Goal: Transaction & Acquisition: Purchase product/service

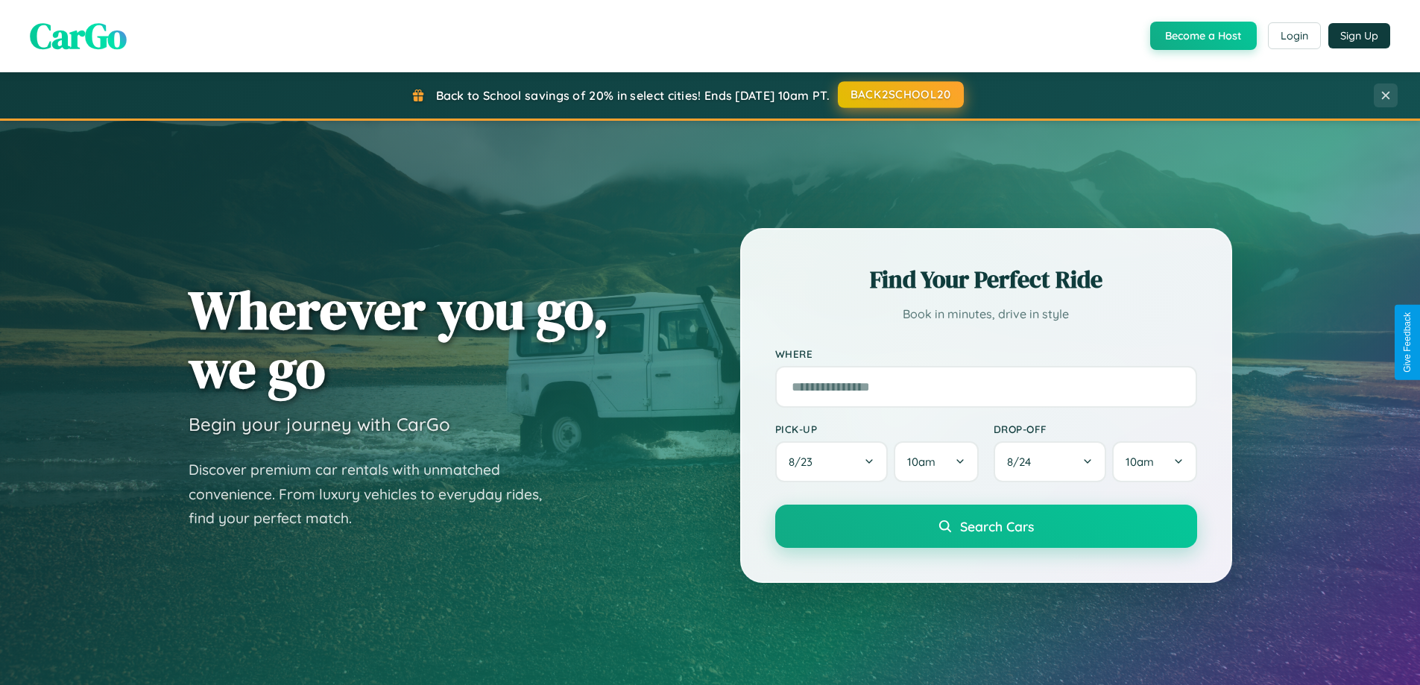
click at [900, 95] on button "BACK2SCHOOL20" at bounding box center [901, 94] width 126 height 27
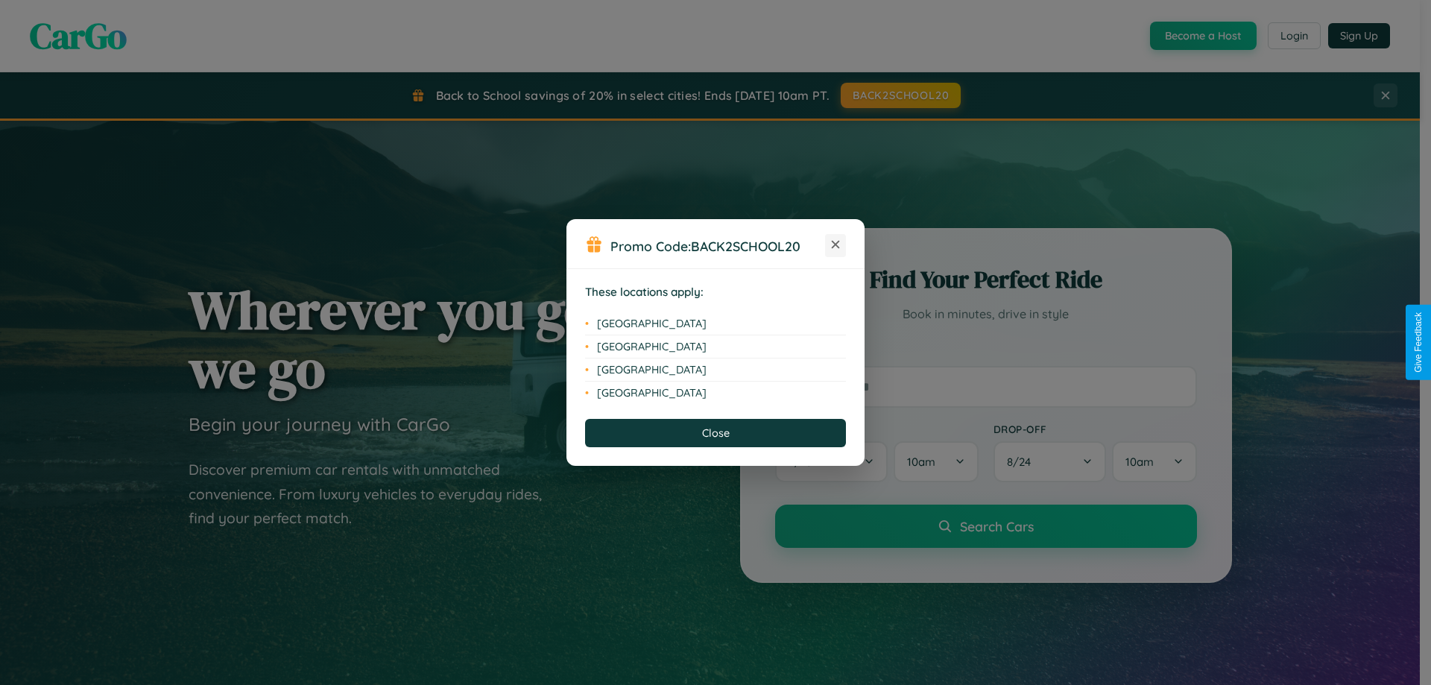
click at [836, 245] on icon at bounding box center [836, 245] width 8 height 8
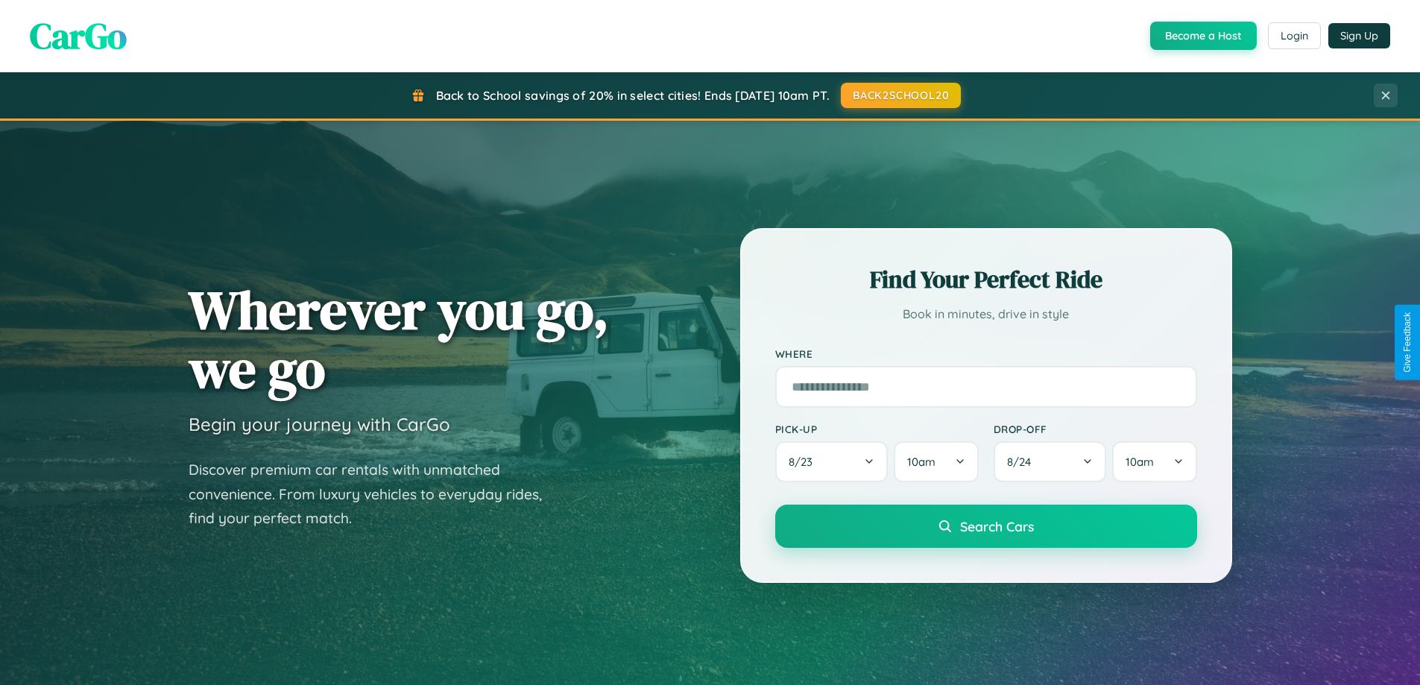
scroll to position [44, 0]
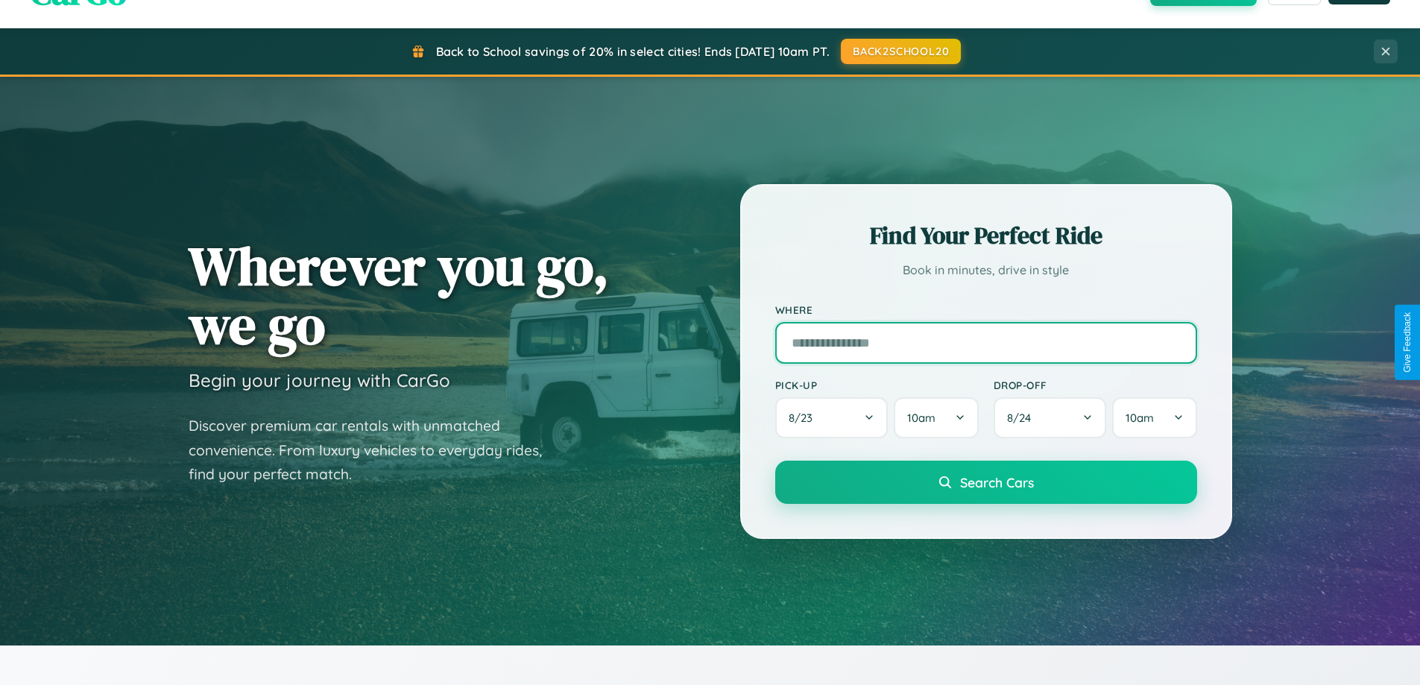
click at [985, 342] on input "text" at bounding box center [986, 343] width 422 height 42
type input "**********"
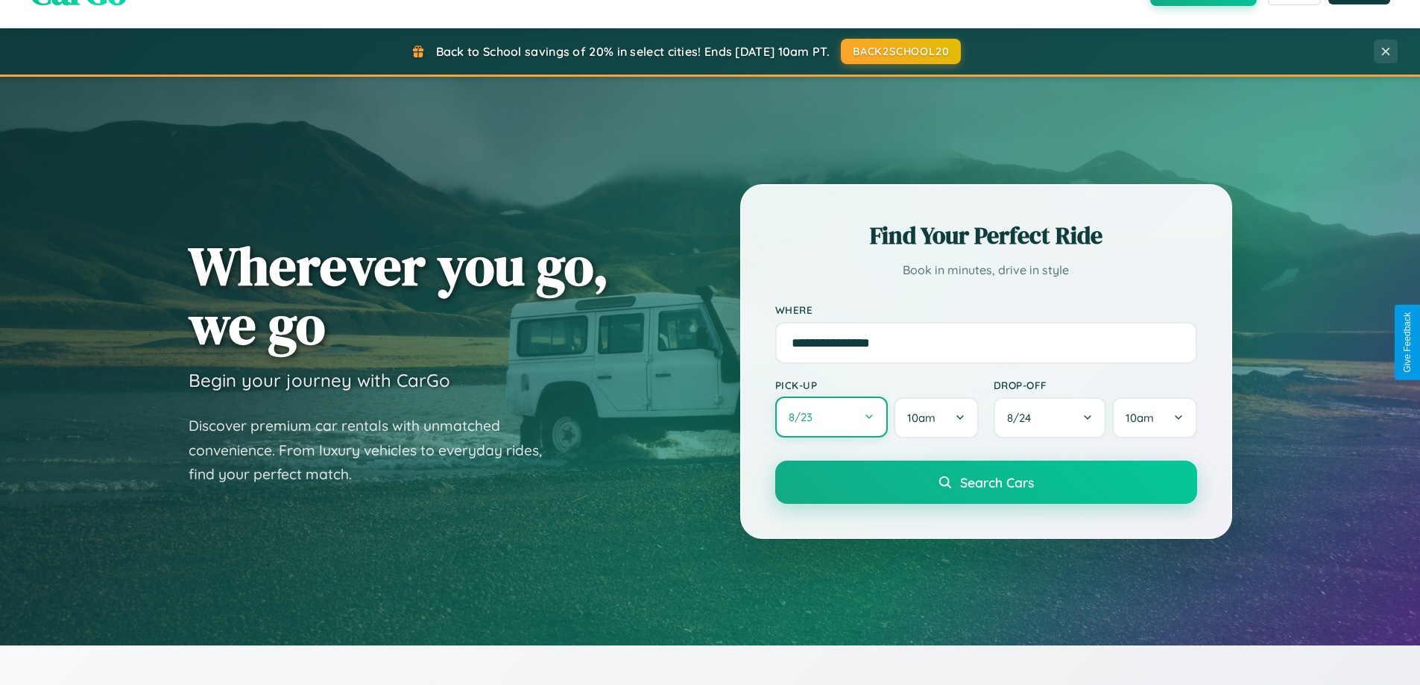
click at [831, 417] on button "8 / 23" at bounding box center [831, 417] width 113 height 41
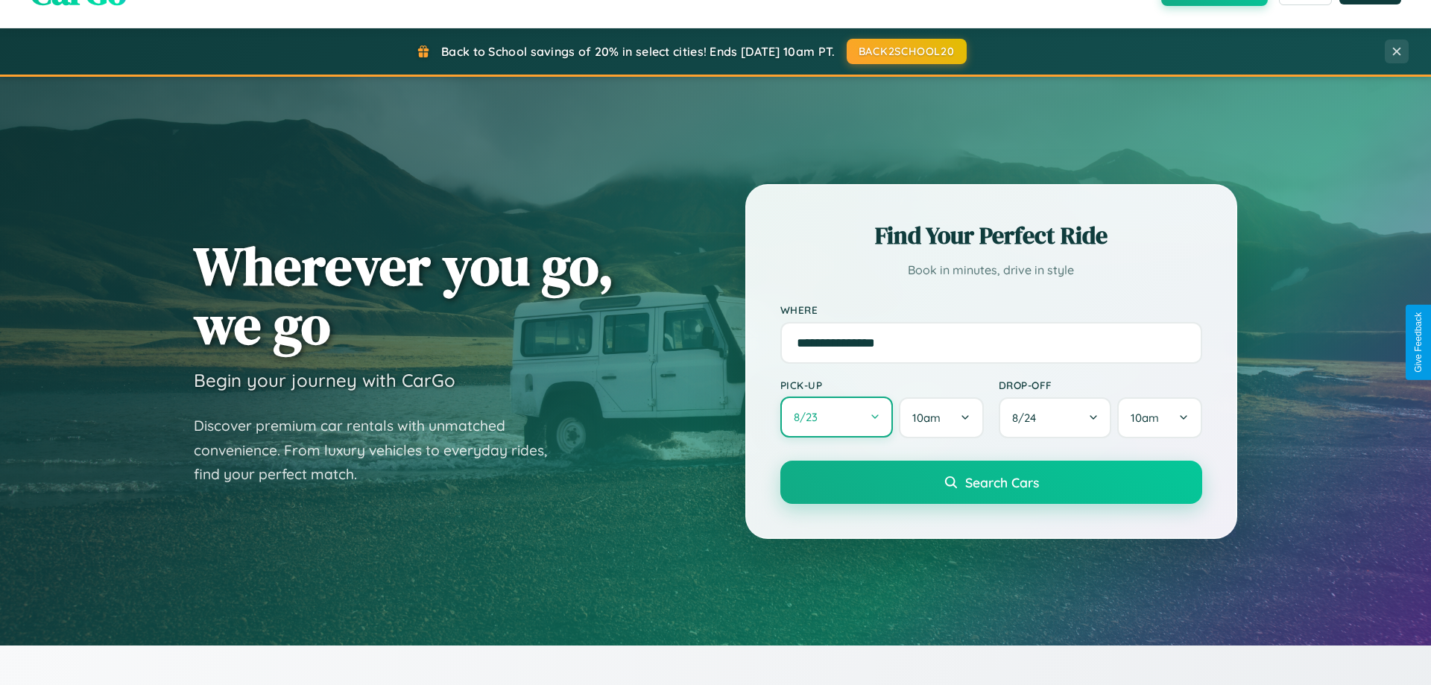
select select "*"
select select "****"
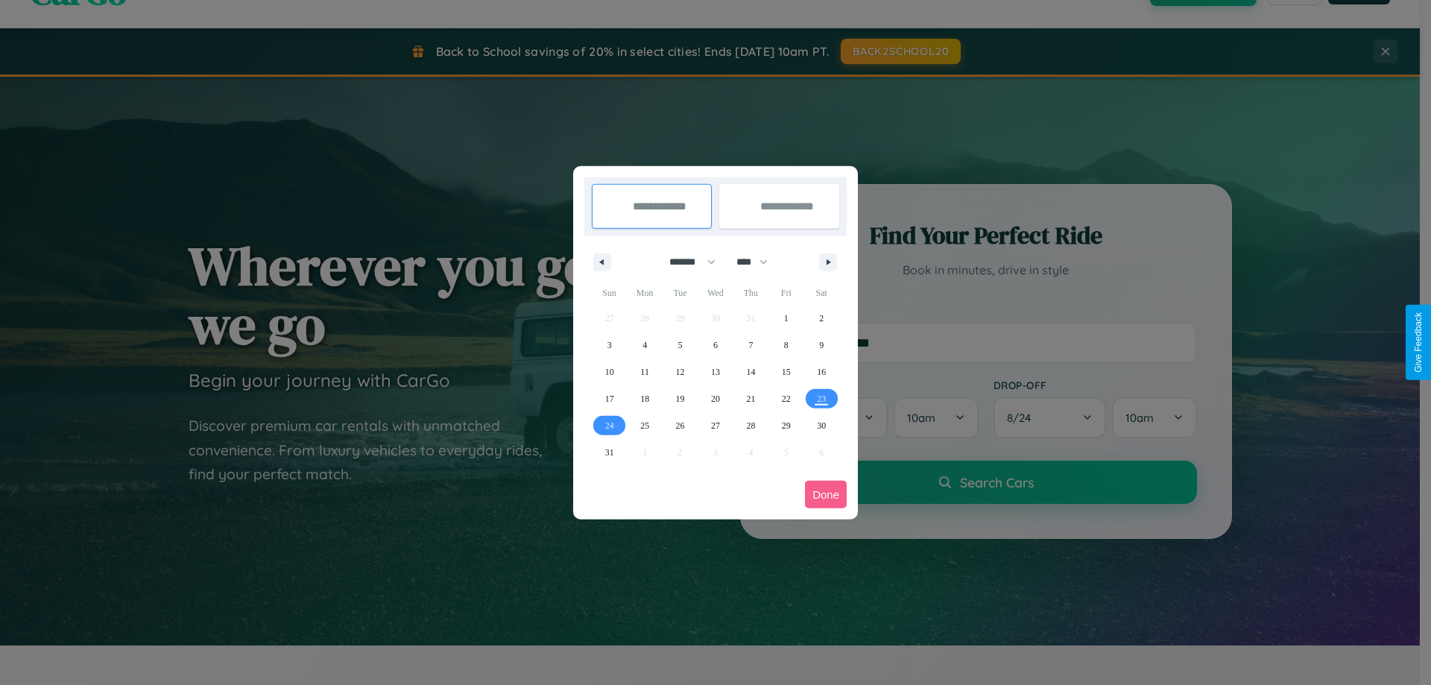
drag, startPoint x: 686, startPoint y: 262, endPoint x: 716, endPoint y: 299, distance: 47.7
click at [686, 262] on select "******* ******** ***** ***** *** **** **** ****** ********* ******* ******** **…" at bounding box center [689, 262] width 63 height 25
select select "*"
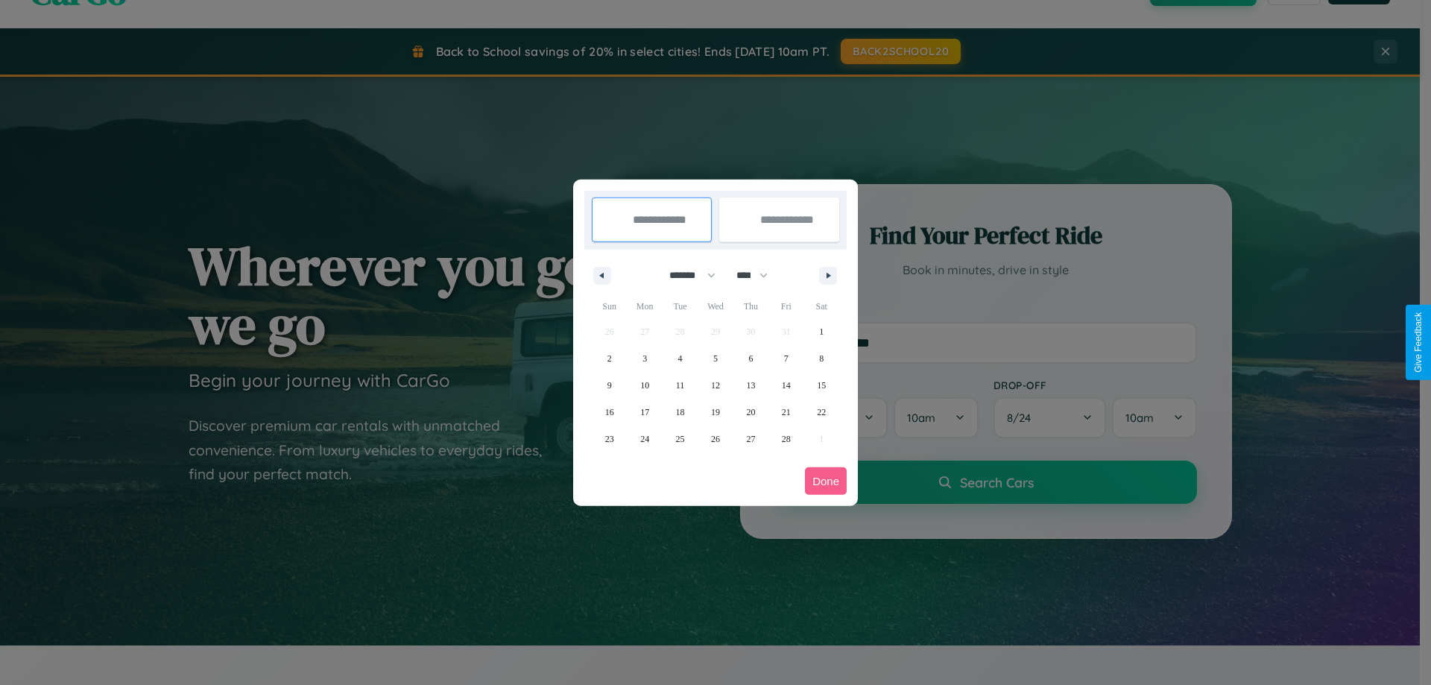
drag, startPoint x: 759, startPoint y: 275, endPoint x: 716, endPoint y: 299, distance: 49.4
click at [759, 275] on select "**** **** **** **** **** **** **** **** **** **** **** **** **** **** **** ****…" at bounding box center [751, 275] width 45 height 25
select select "****"
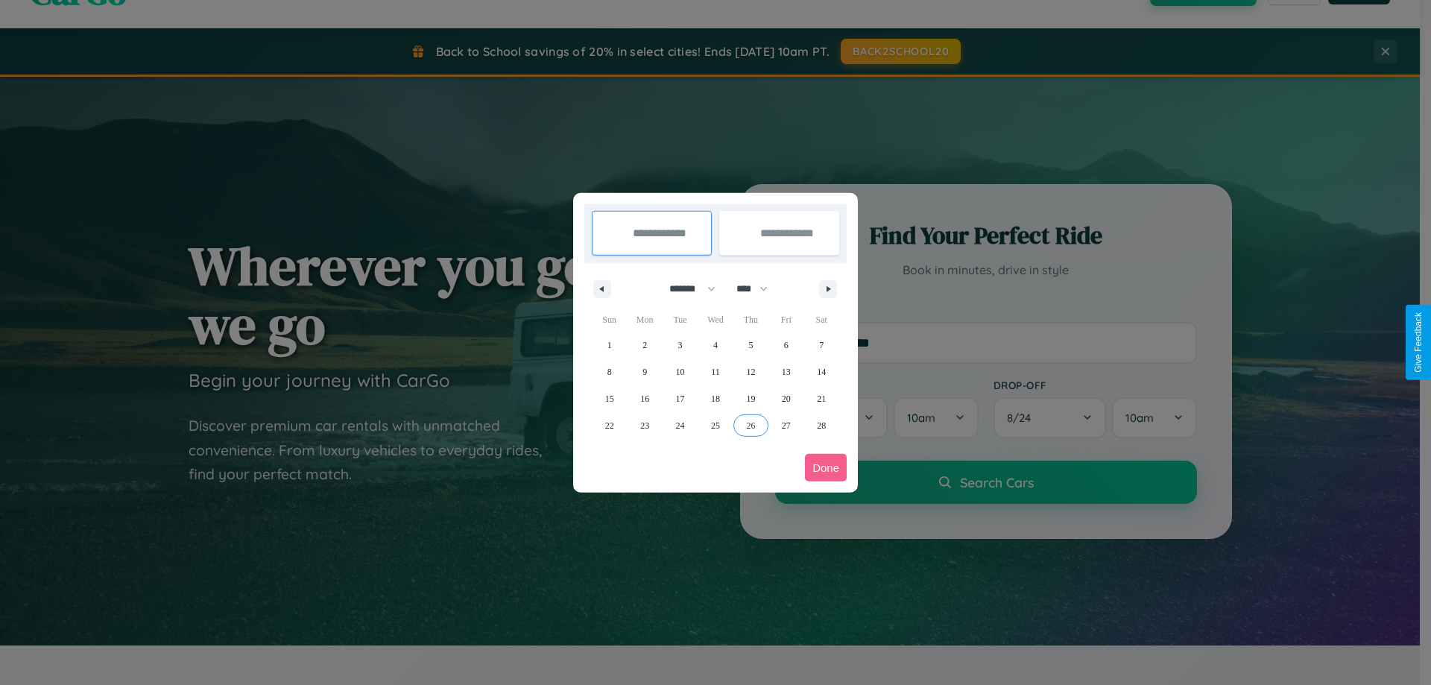
click at [751, 425] on span "26" at bounding box center [750, 425] width 9 height 27
type input "**********"
click at [828, 288] on icon "button" at bounding box center [830, 289] width 7 height 6
select select "*"
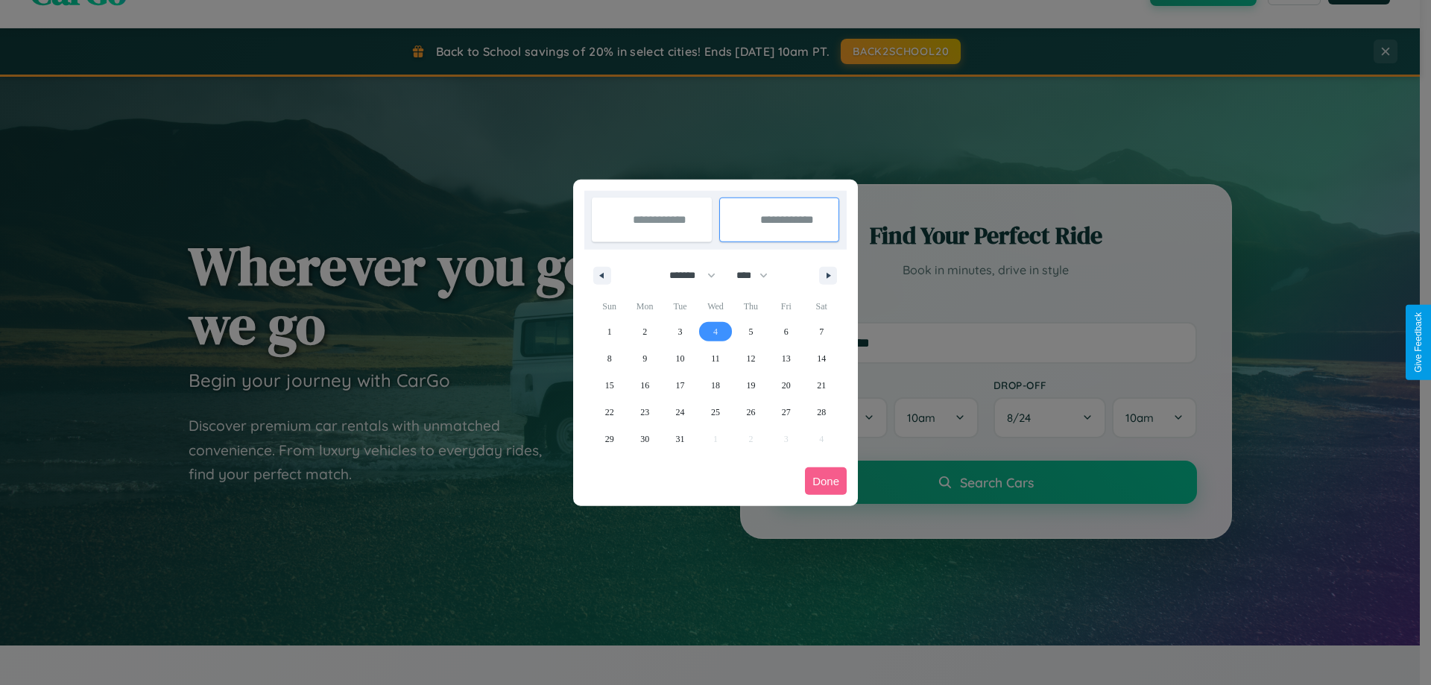
click at [715, 331] on span "4" at bounding box center [715, 331] width 4 height 27
type input "**********"
select select "*"
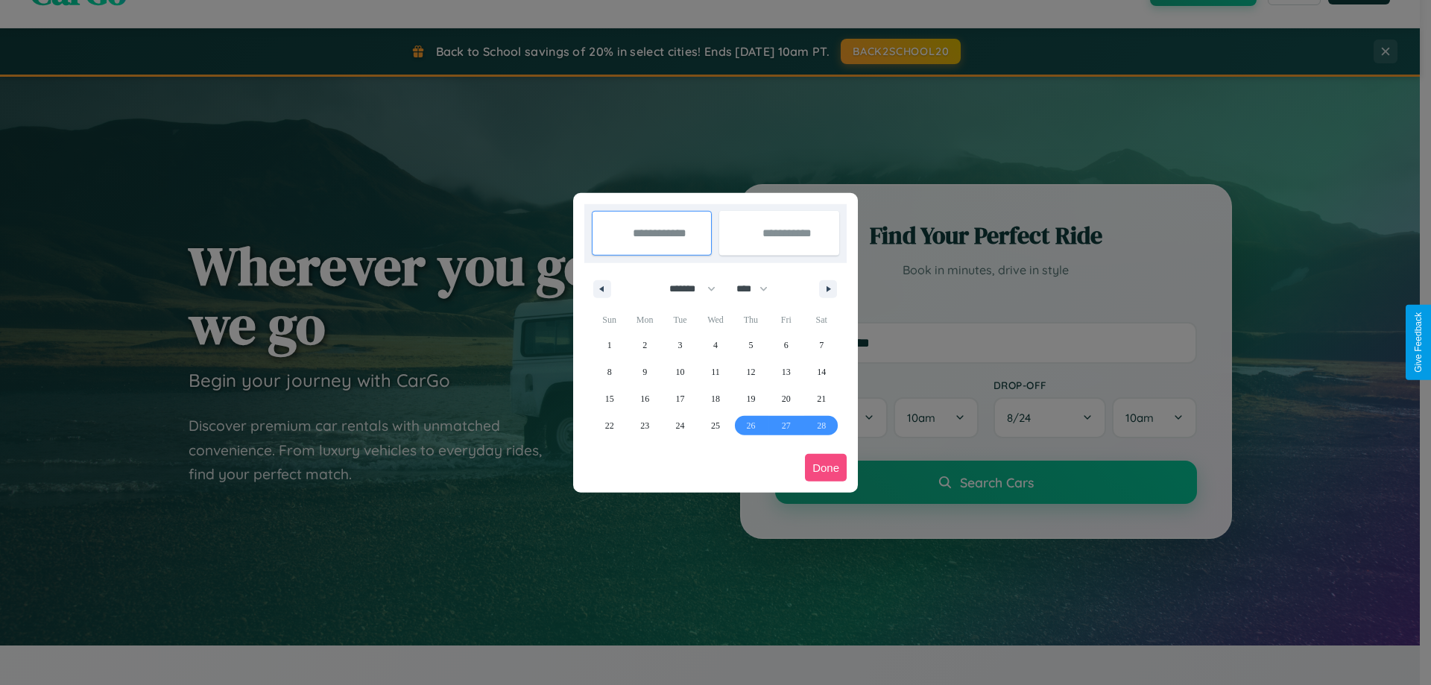
click at [826, 467] on button "Done" at bounding box center [826, 468] width 42 height 28
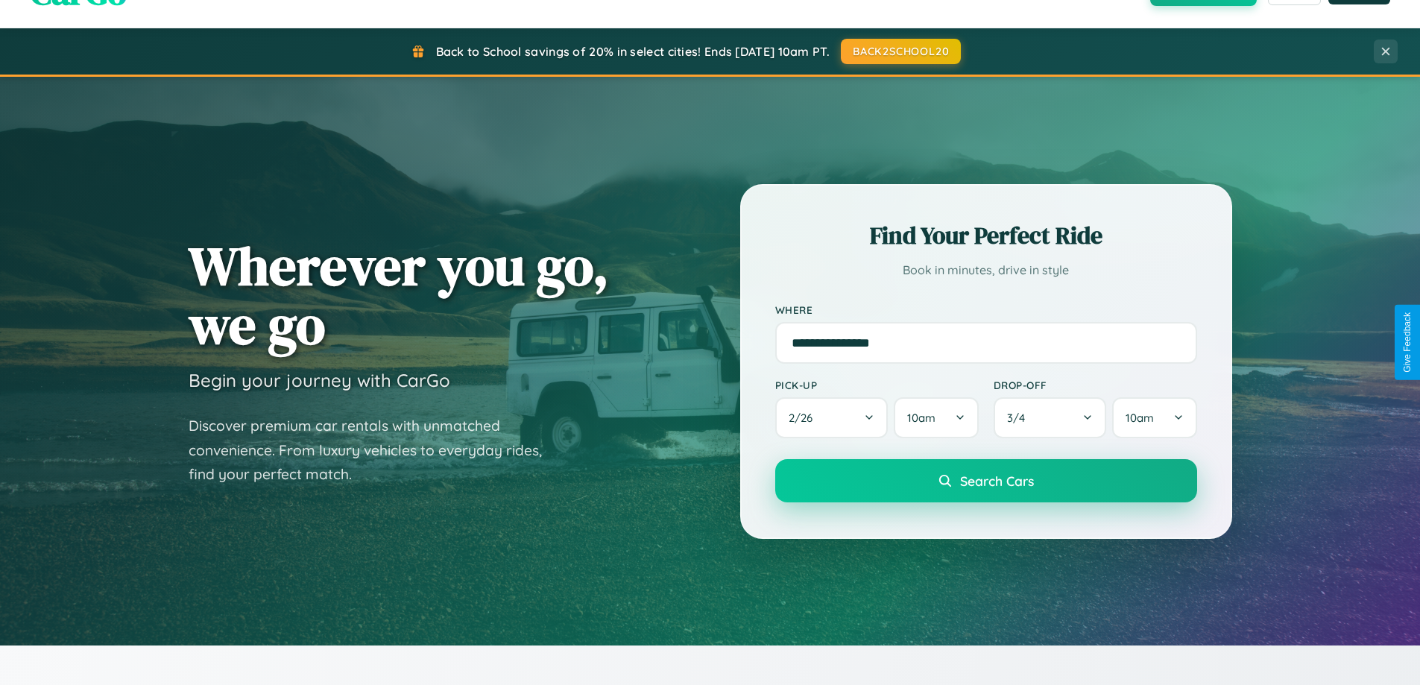
click at [985, 481] on span "Search Cars" at bounding box center [997, 481] width 74 height 16
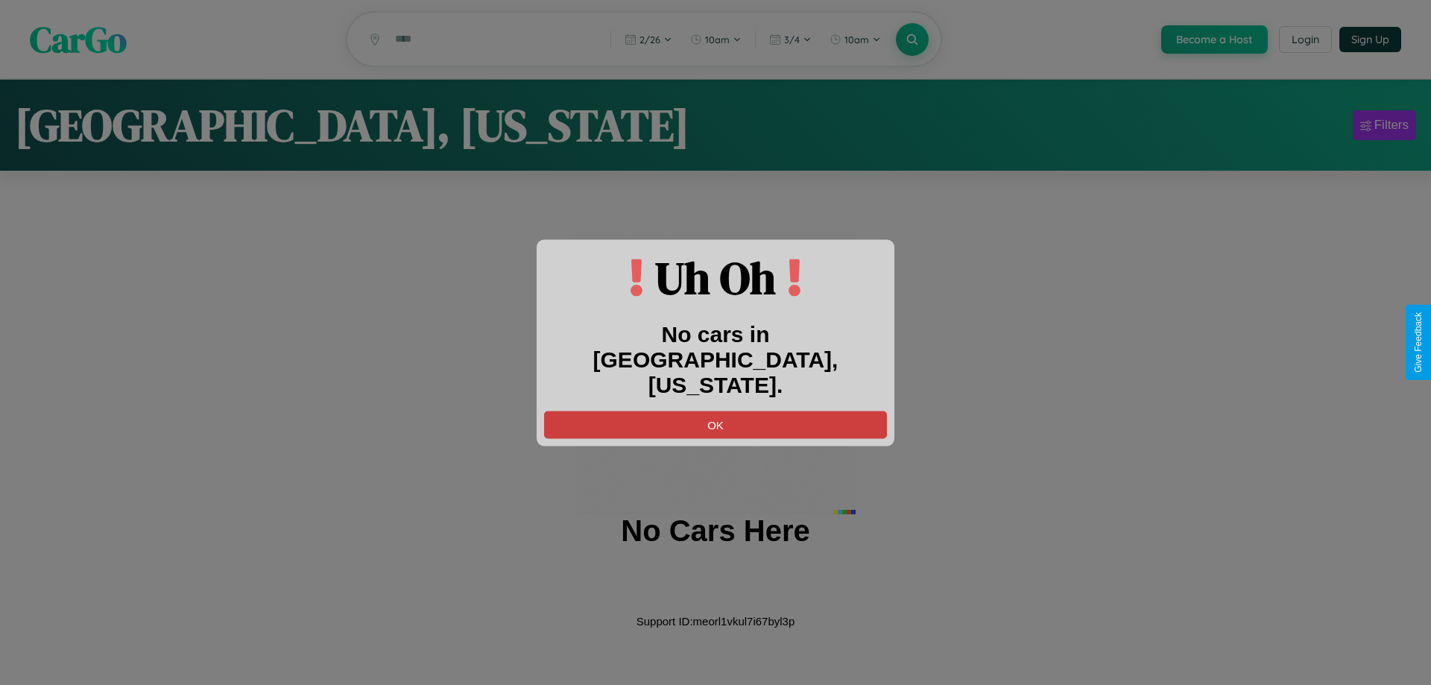
click at [716, 411] on button "OK" at bounding box center [715, 425] width 343 height 28
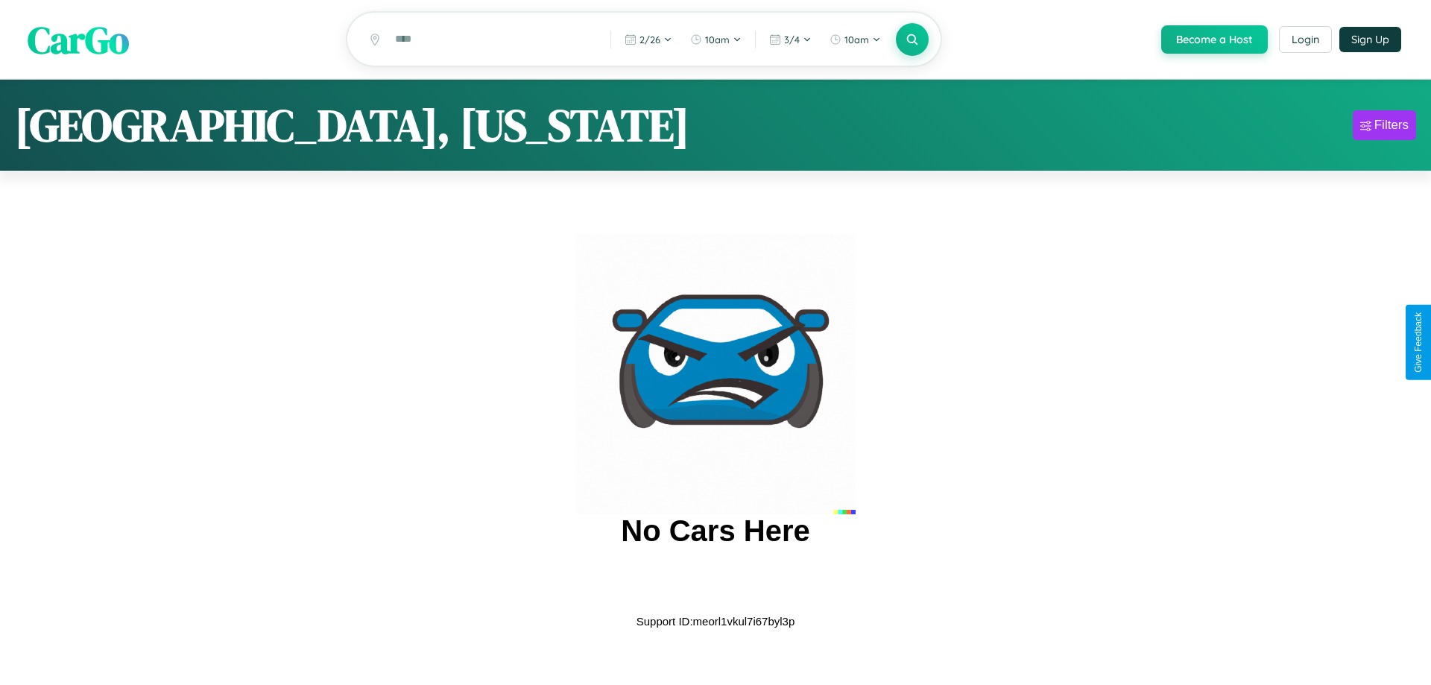
click at [78, 40] on span "CarGo" at bounding box center [78, 38] width 101 height 51
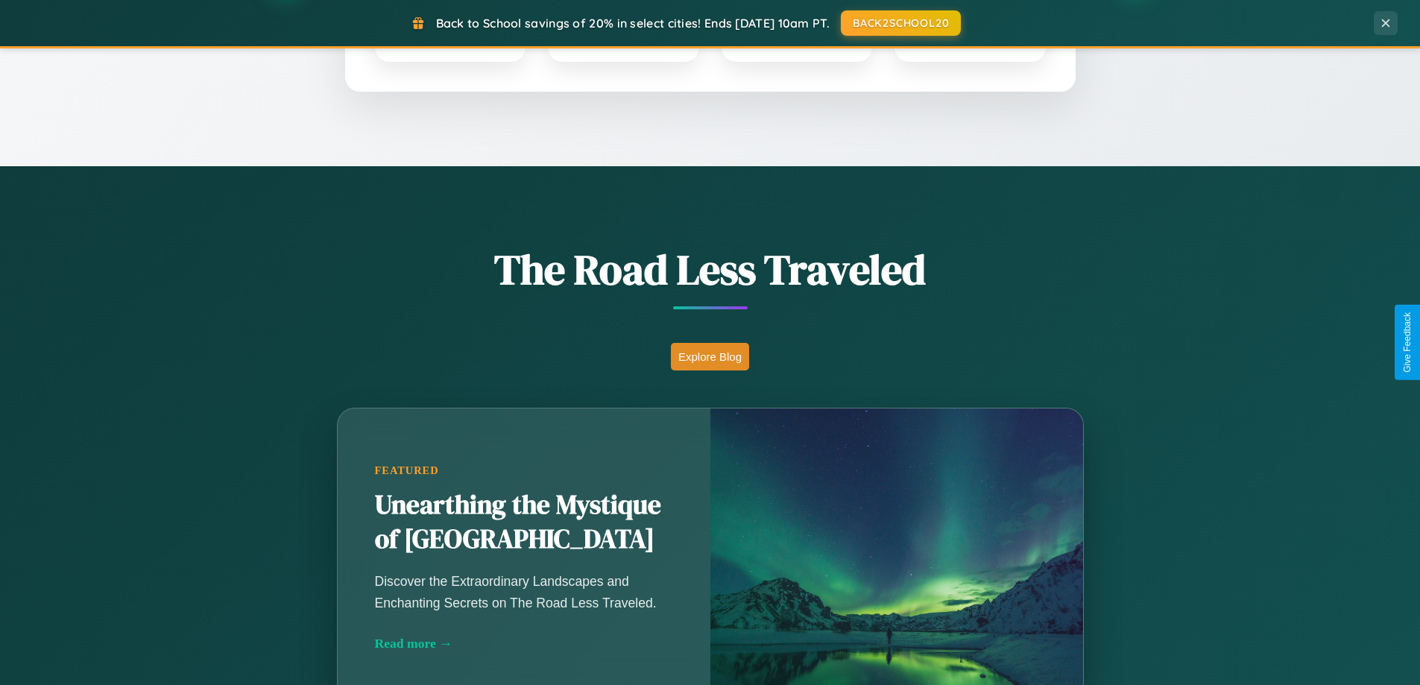
scroll to position [1026, 0]
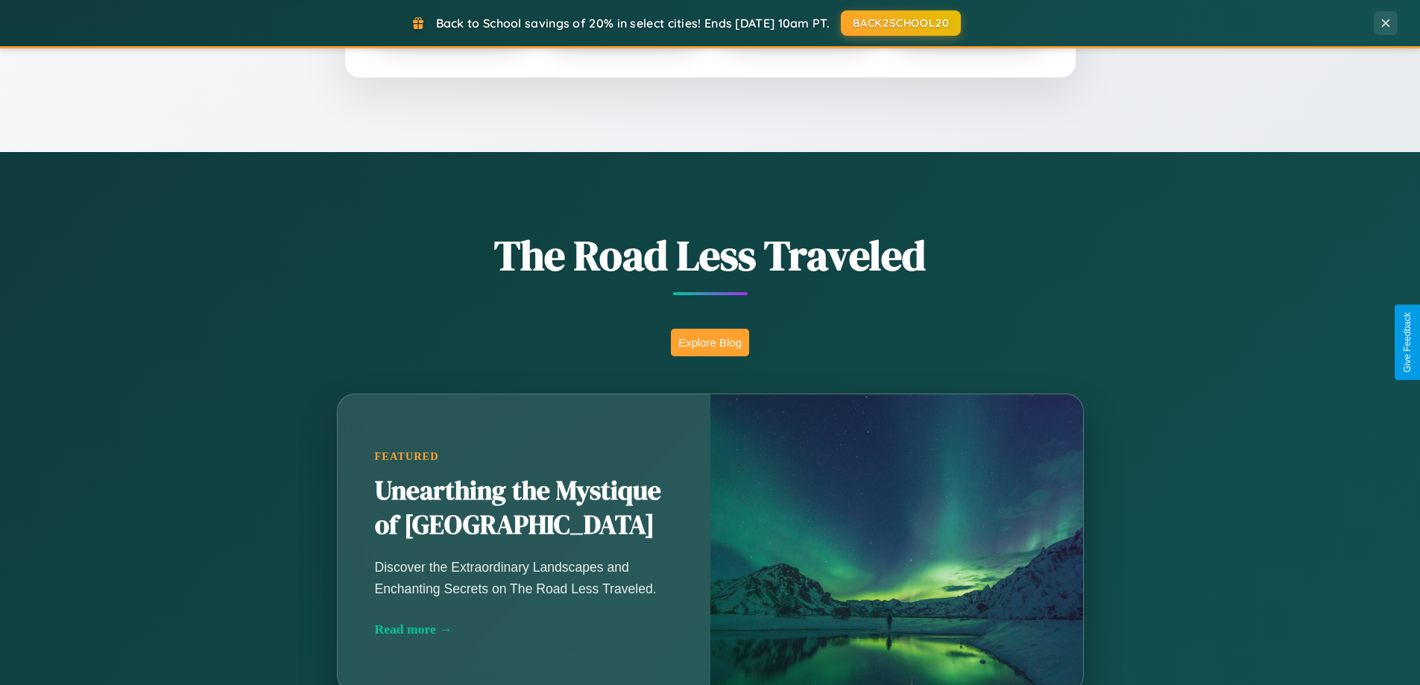
click at [710, 342] on button "Explore Blog" at bounding box center [710, 343] width 78 height 28
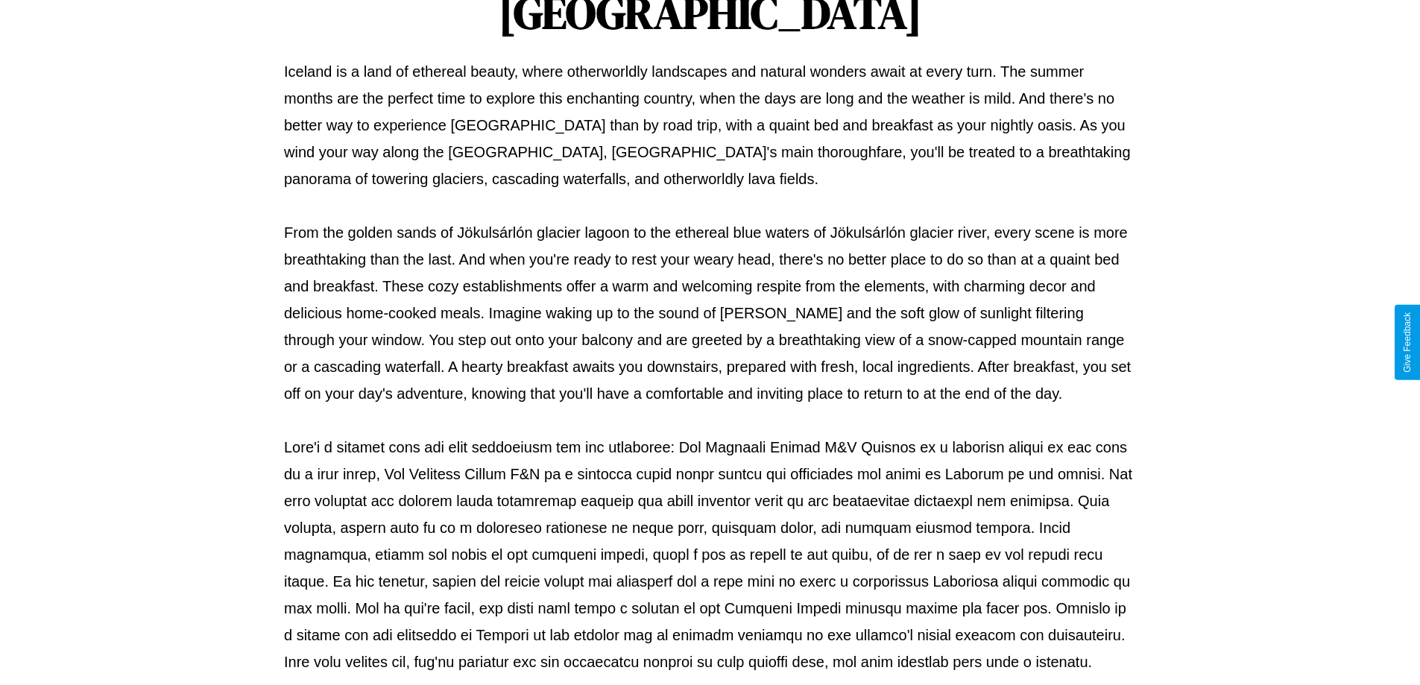
scroll to position [482, 0]
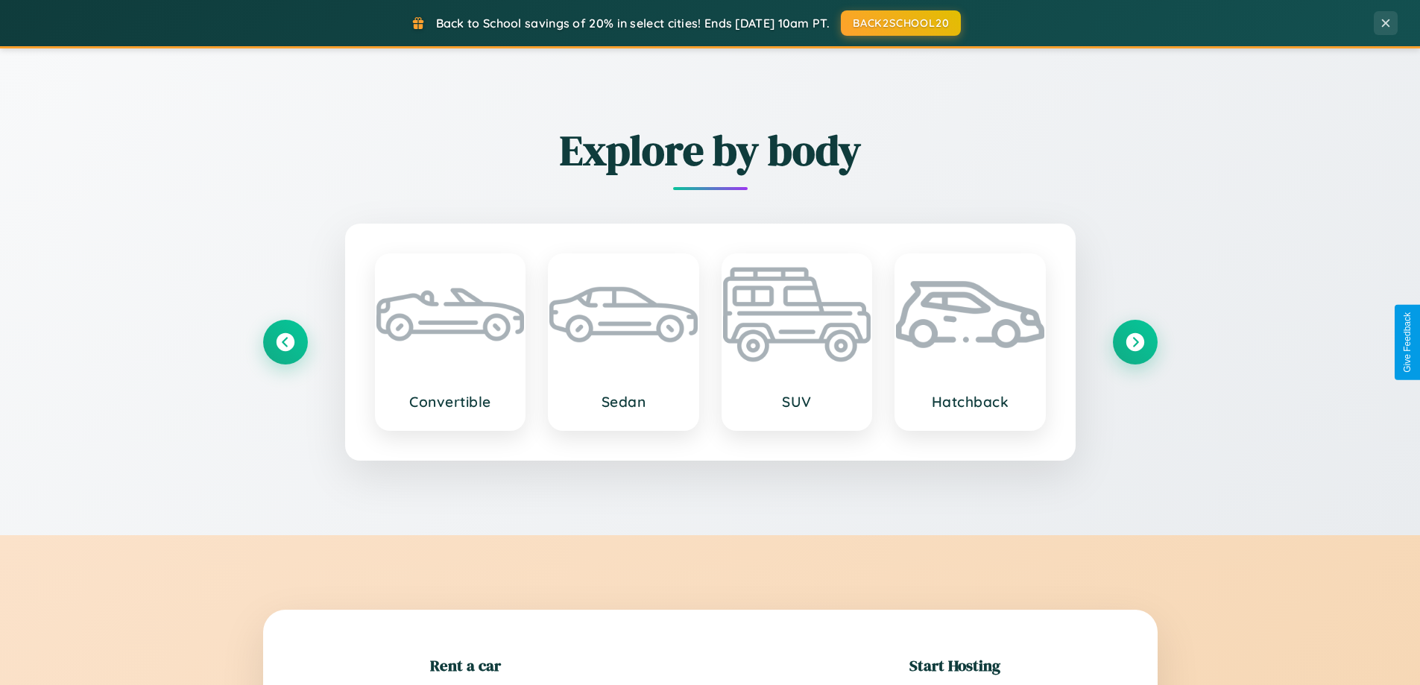
scroll to position [322, 0]
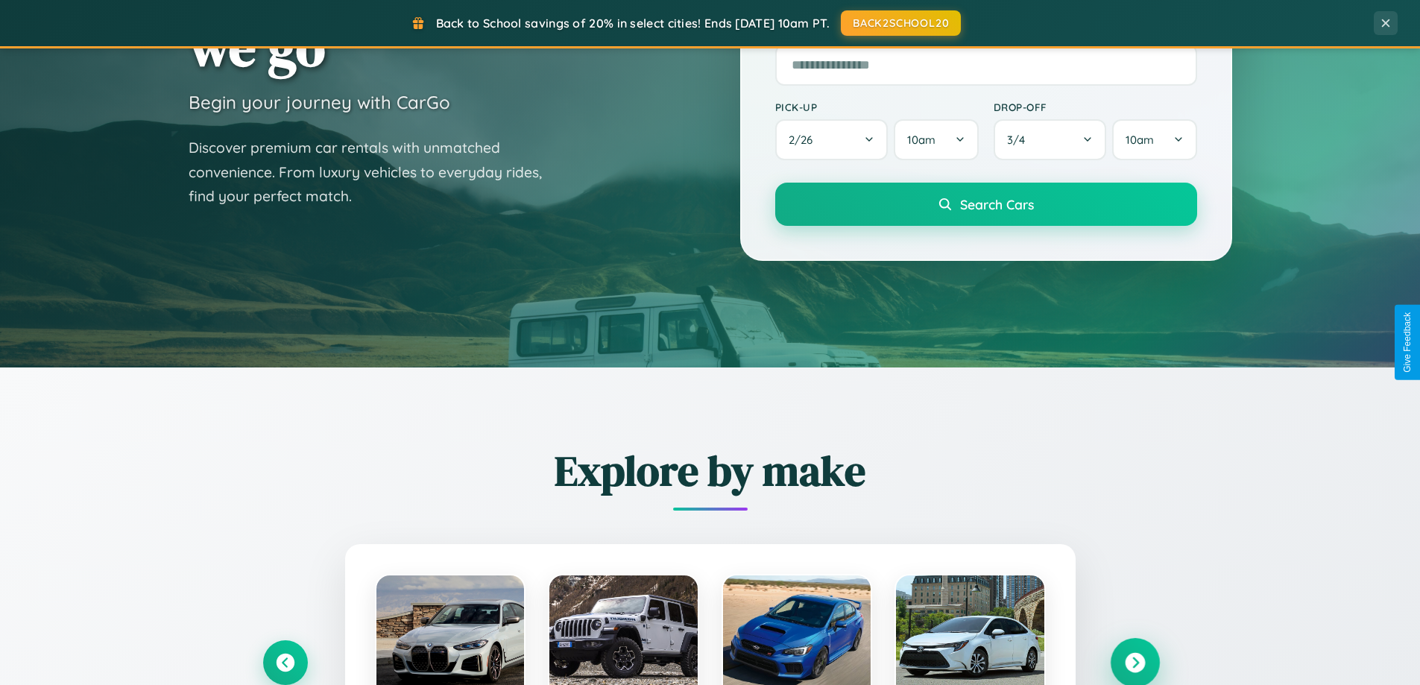
click at [1134, 663] on icon at bounding box center [1135, 663] width 20 height 20
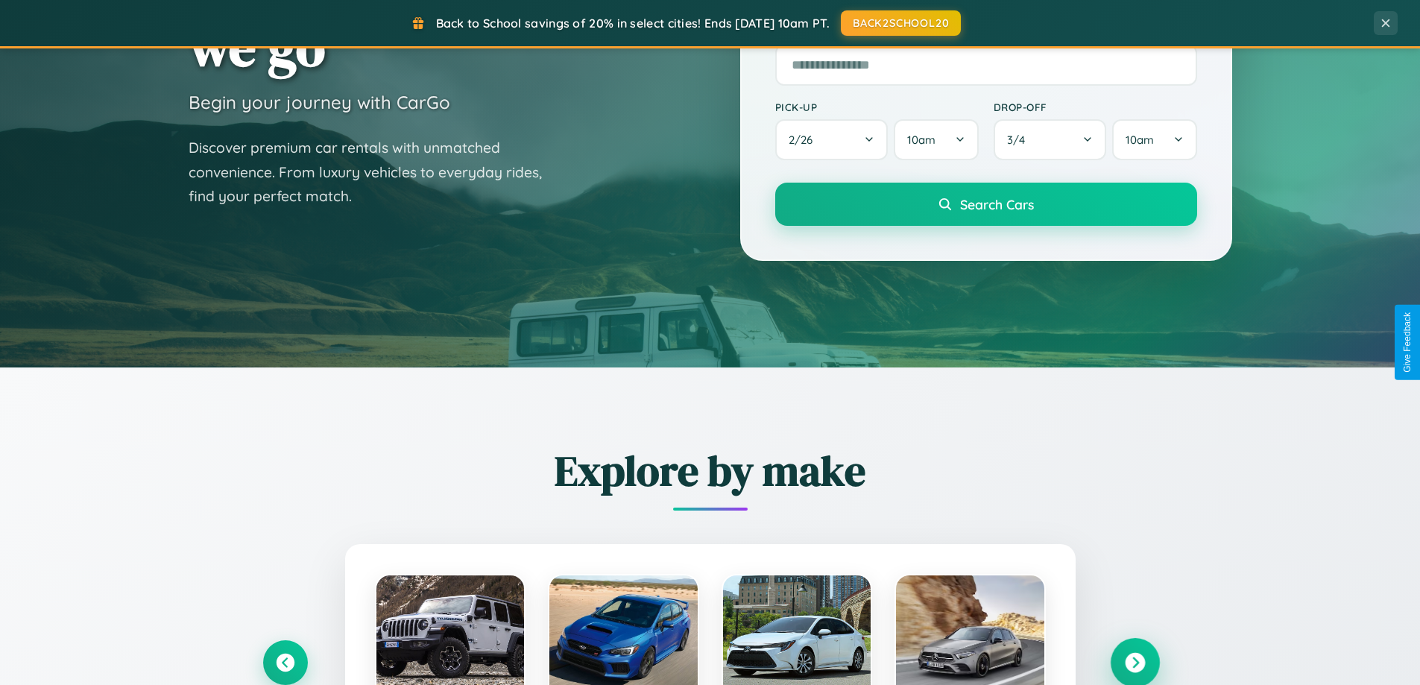
click at [1134, 661] on icon at bounding box center [1135, 663] width 20 height 20
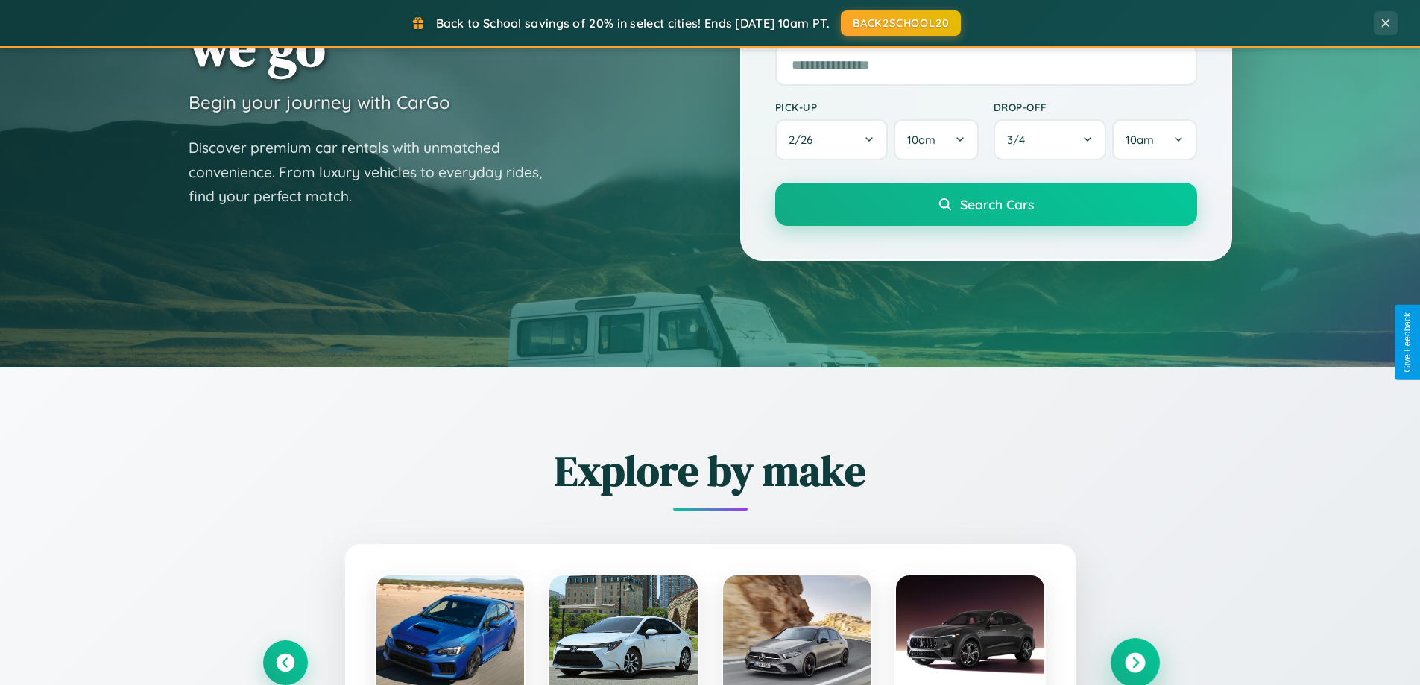
click at [1134, 661] on icon at bounding box center [1135, 663] width 20 height 20
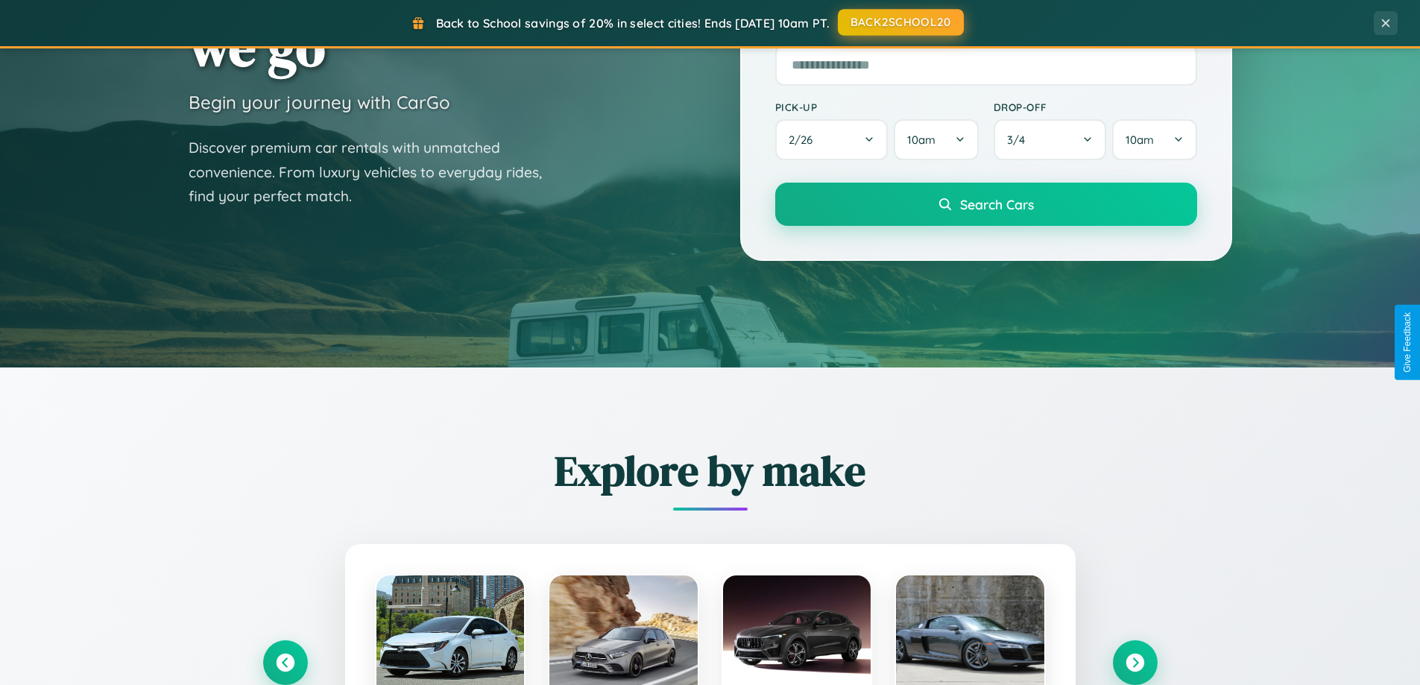
click at [900, 22] on button "BACK2SCHOOL20" at bounding box center [901, 22] width 126 height 27
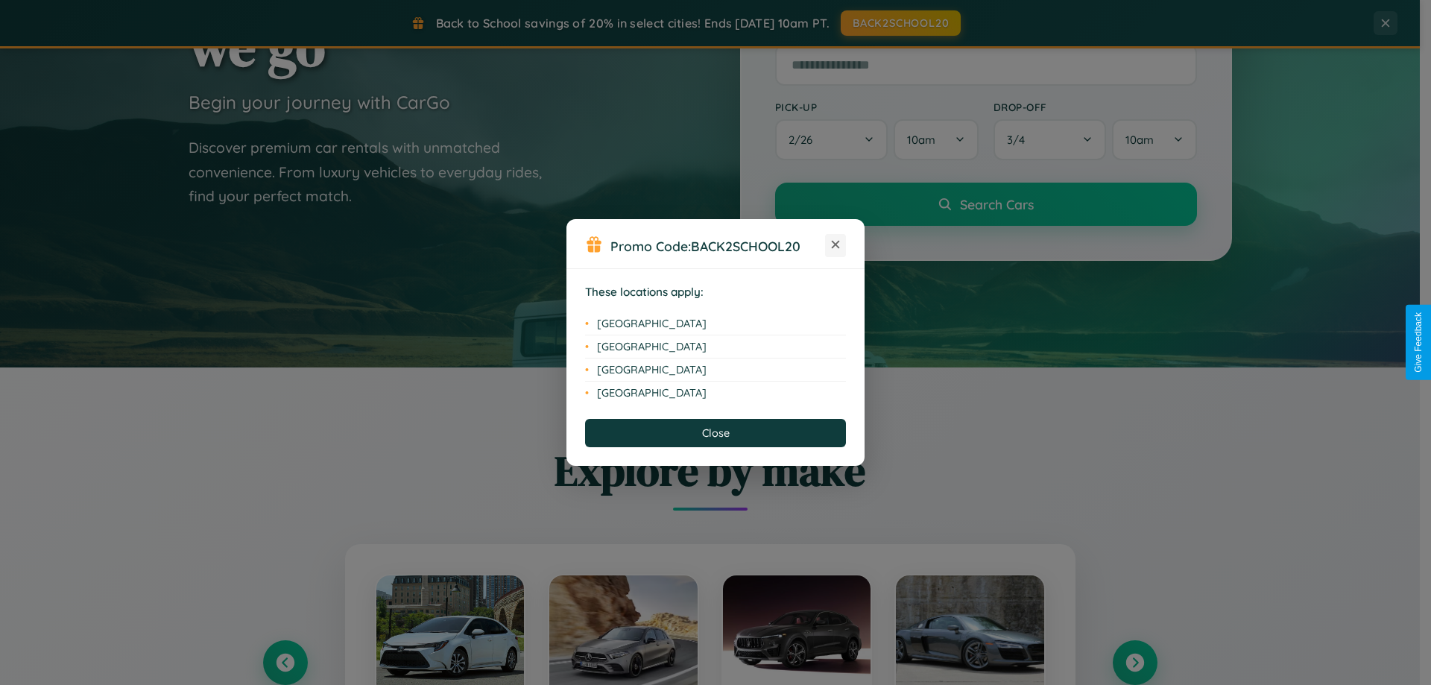
click at [836, 245] on icon at bounding box center [836, 245] width 8 height 8
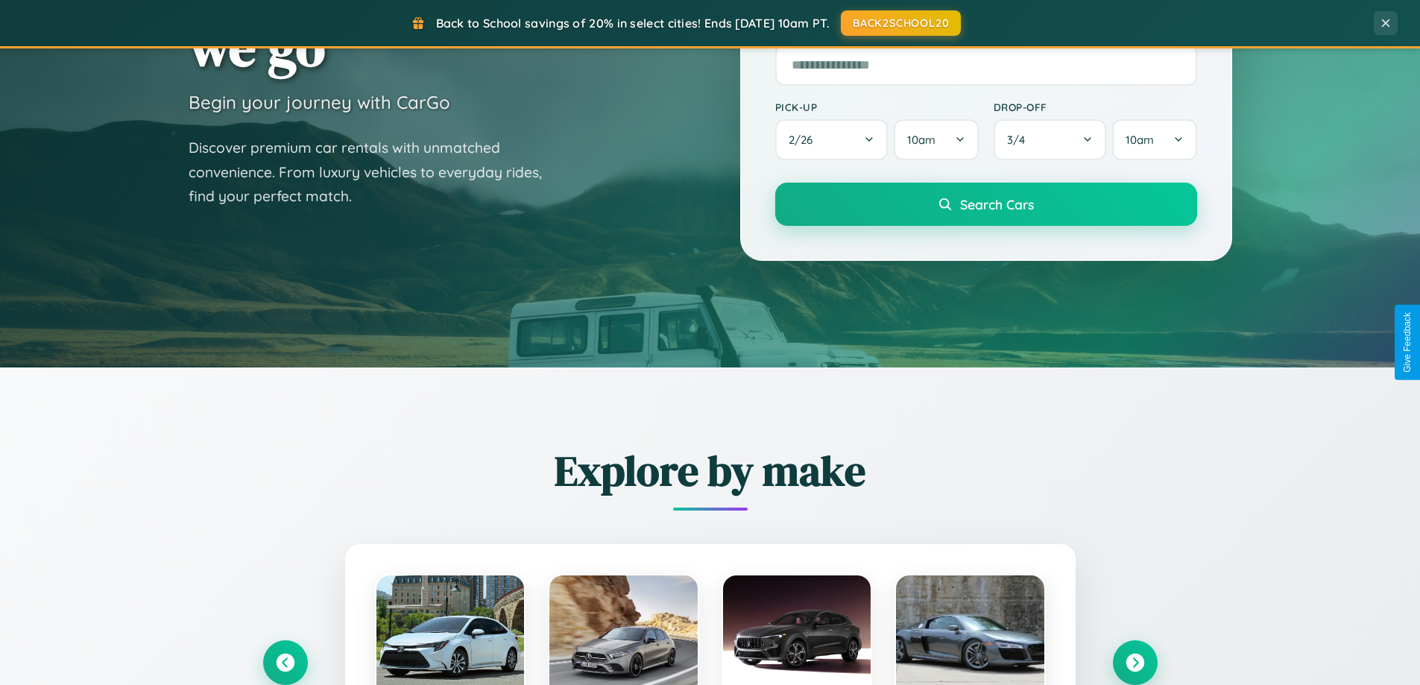
scroll to position [1746, 0]
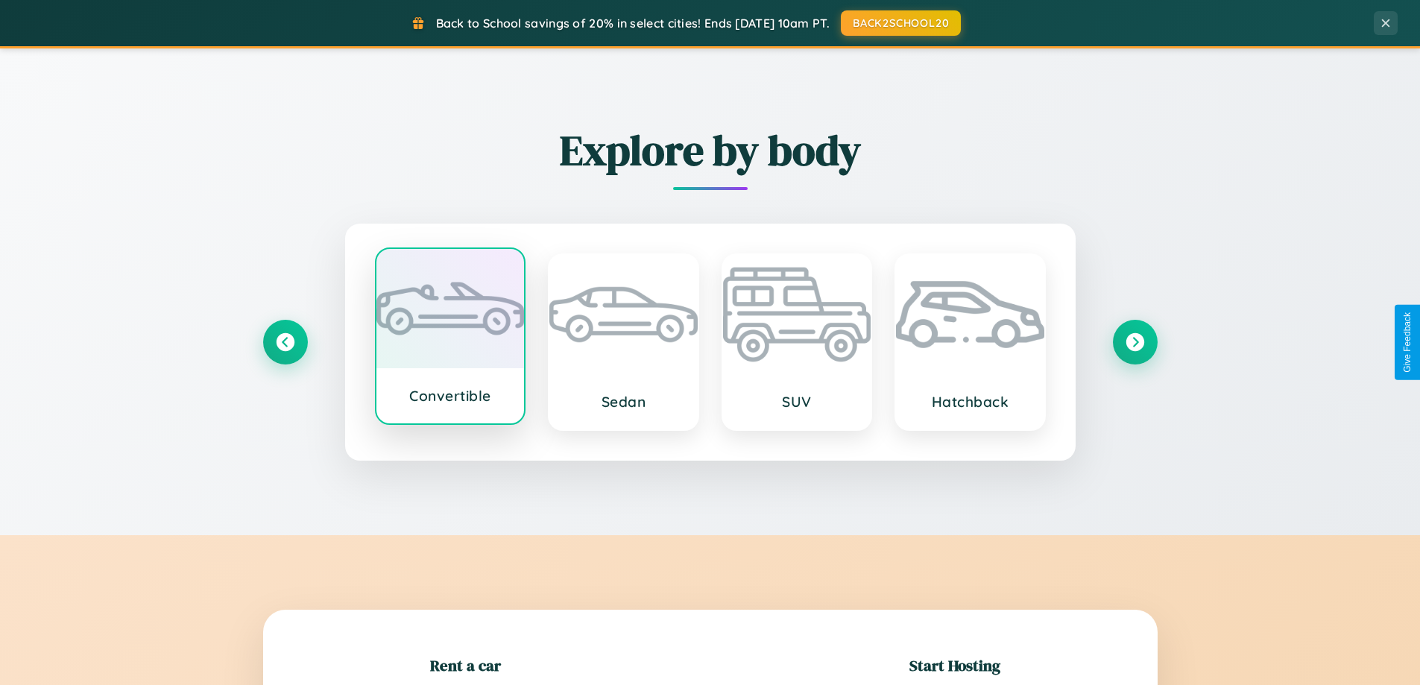
click at [449, 338] on div at bounding box center [450, 308] width 148 height 119
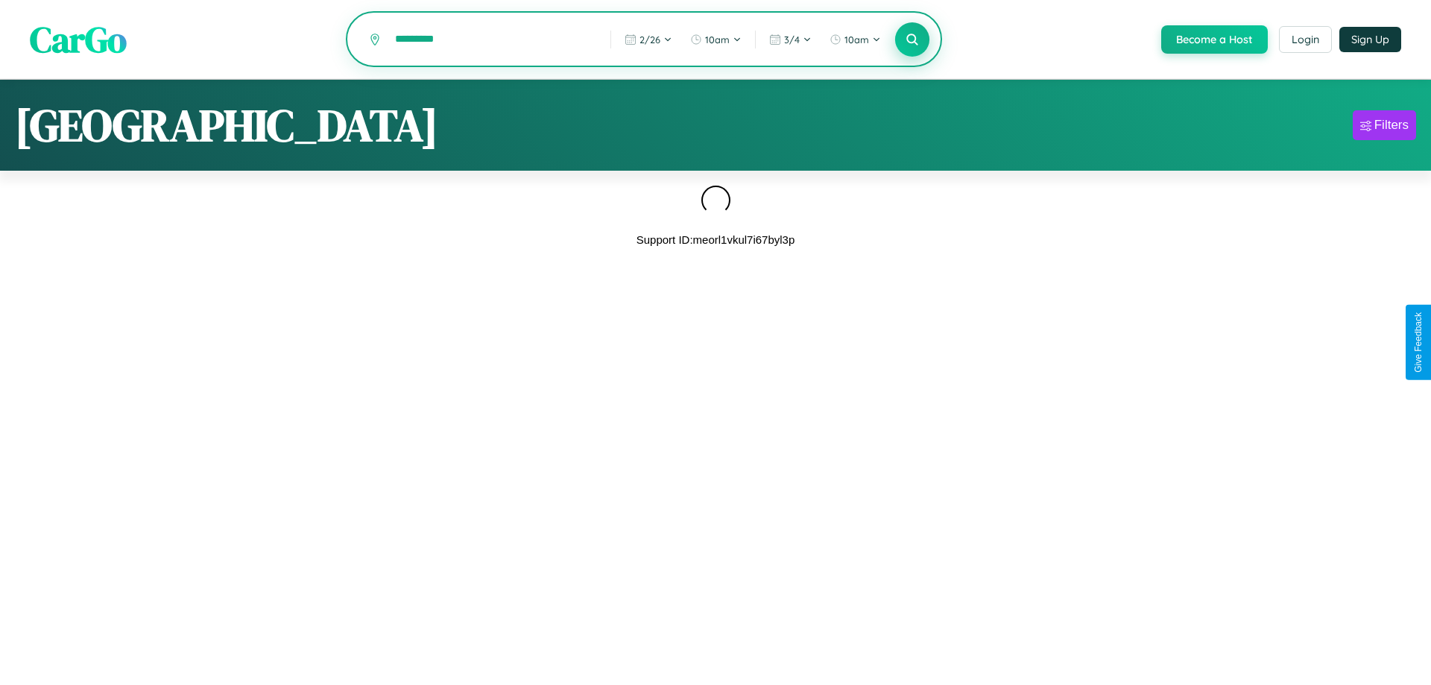
type input "*********"
click at [911, 40] on icon at bounding box center [912, 39] width 14 height 14
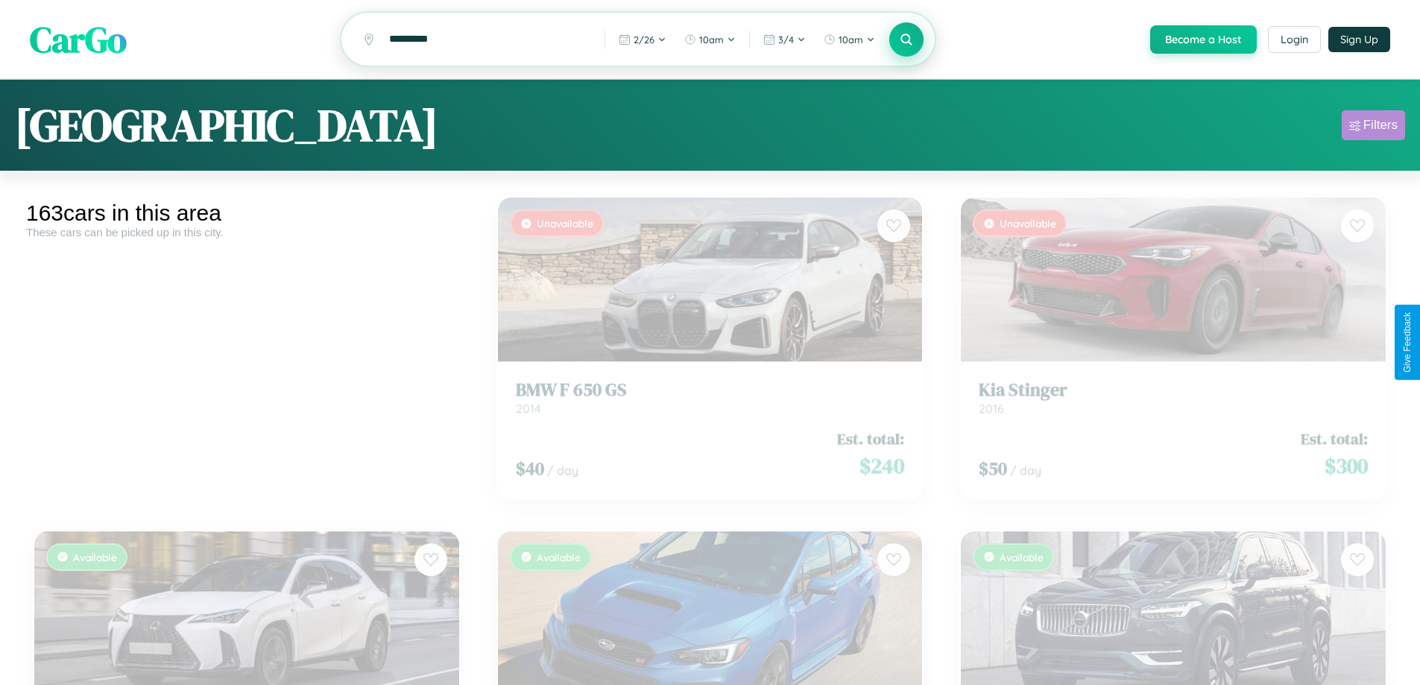
click at [1373, 127] on div "Filters" at bounding box center [1380, 125] width 34 height 15
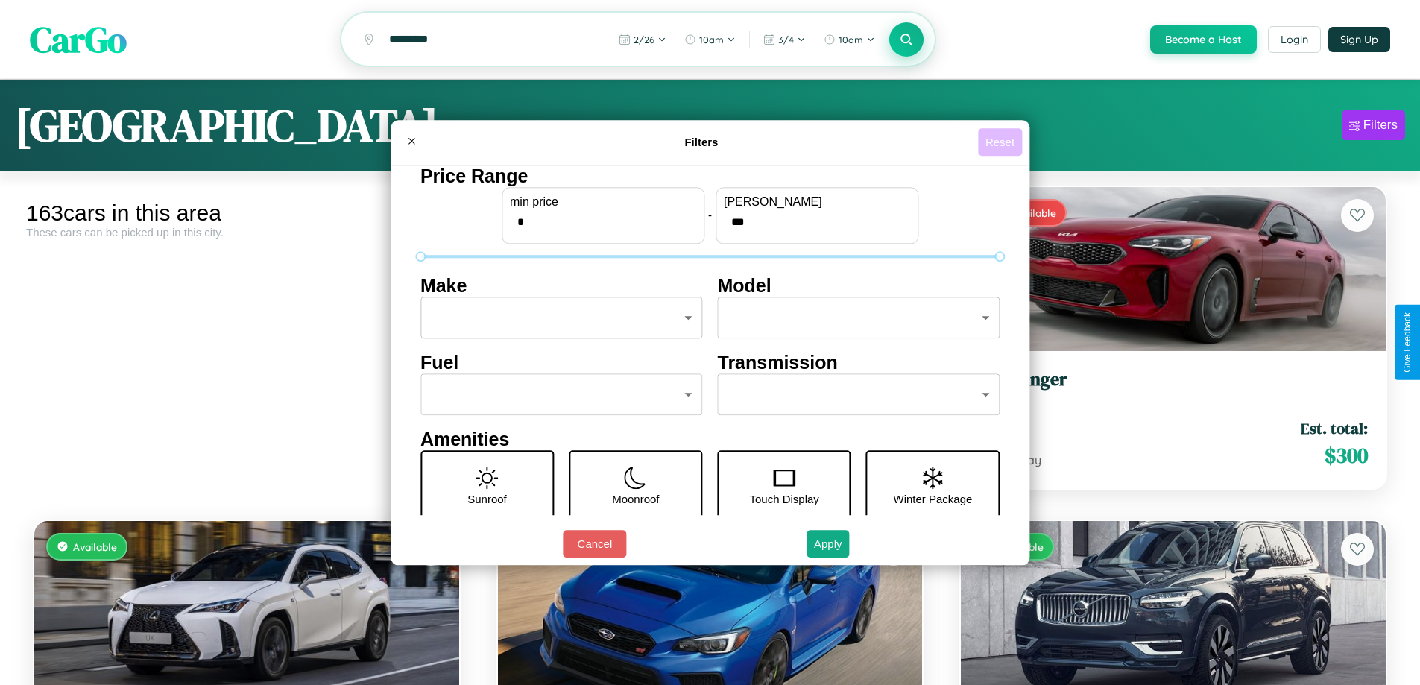
click at [1002, 142] on button "Reset" at bounding box center [1000, 142] width 44 height 28
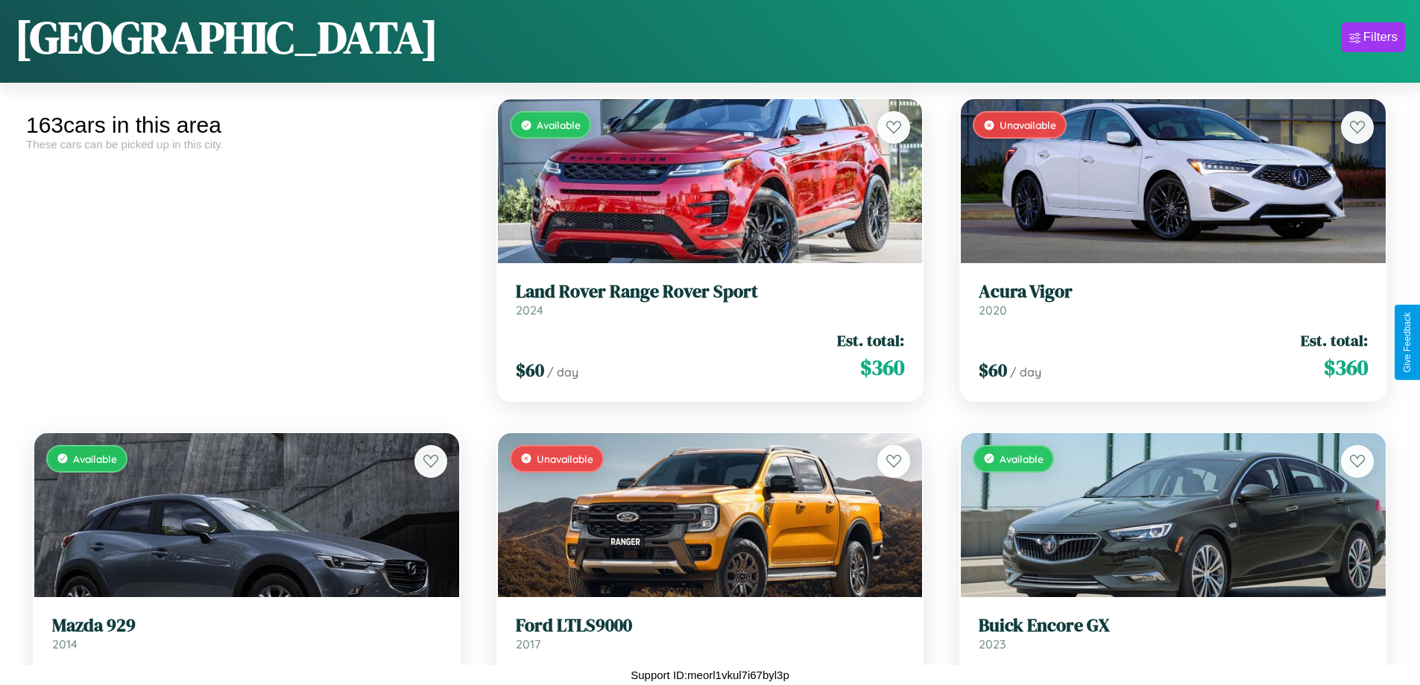
scroll to position [1544, 0]
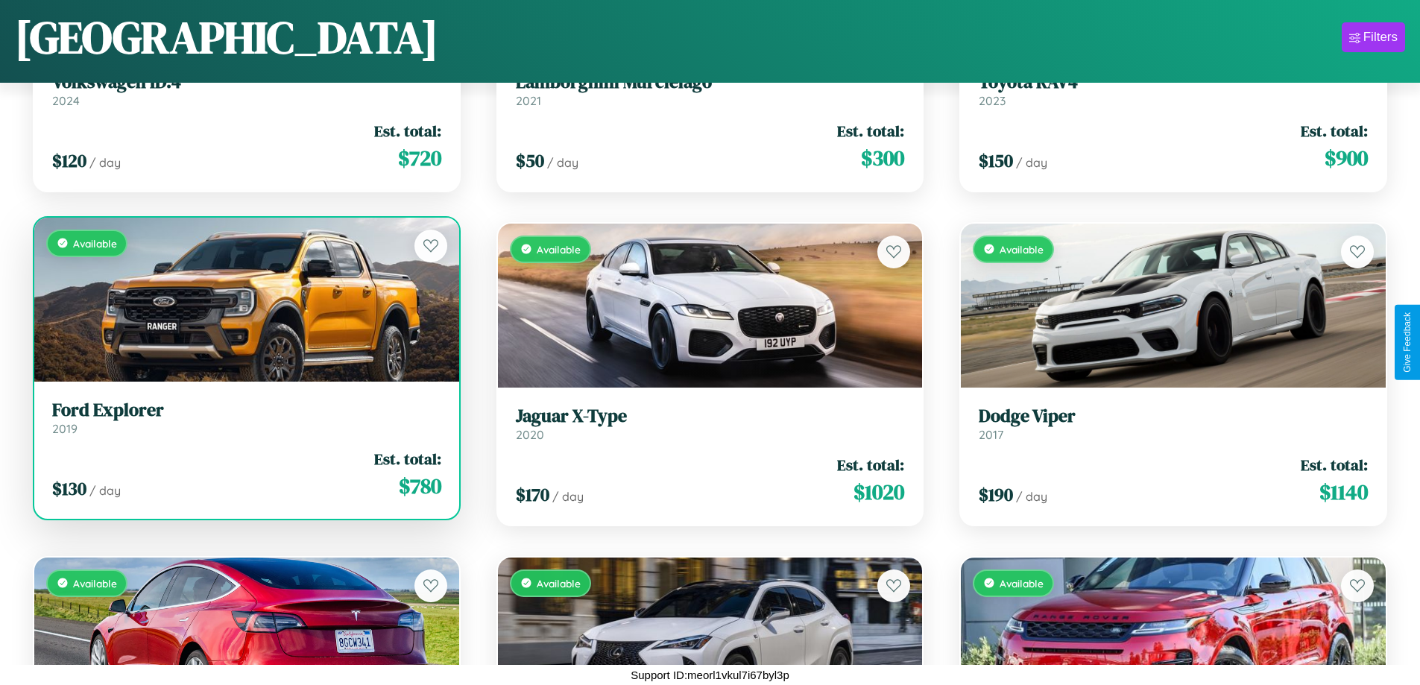
click at [244, 423] on link "Ford Explorer 2019" at bounding box center [246, 418] width 389 height 37
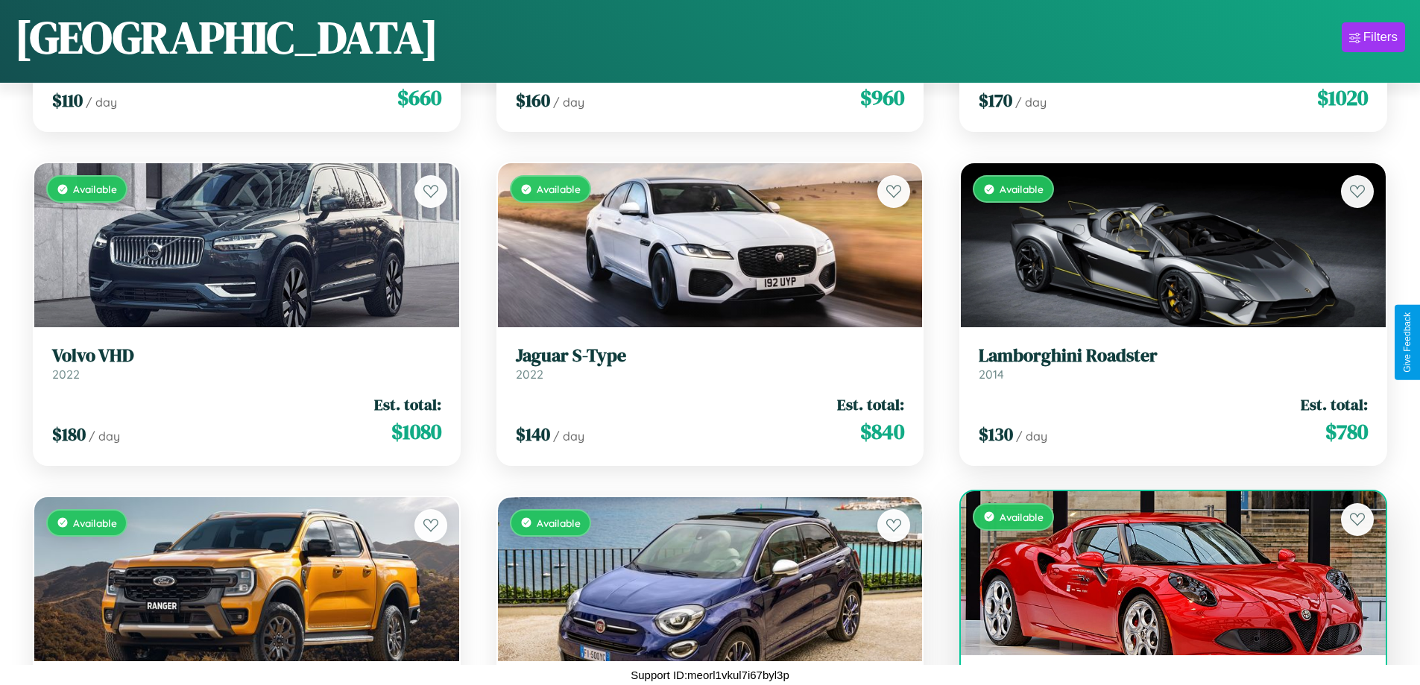
scroll to position [8220, 0]
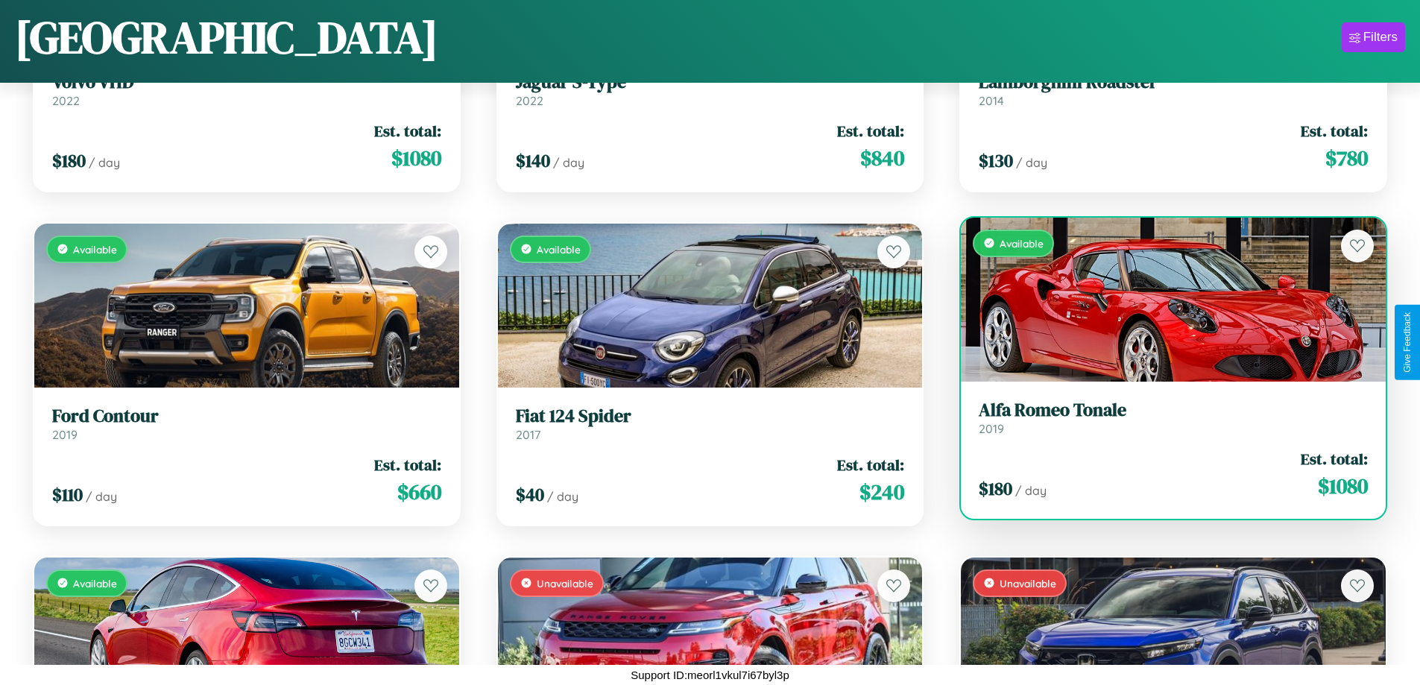
click at [1164, 421] on h3 "Alfa Romeo Tonale" at bounding box center [1173, 411] width 389 height 22
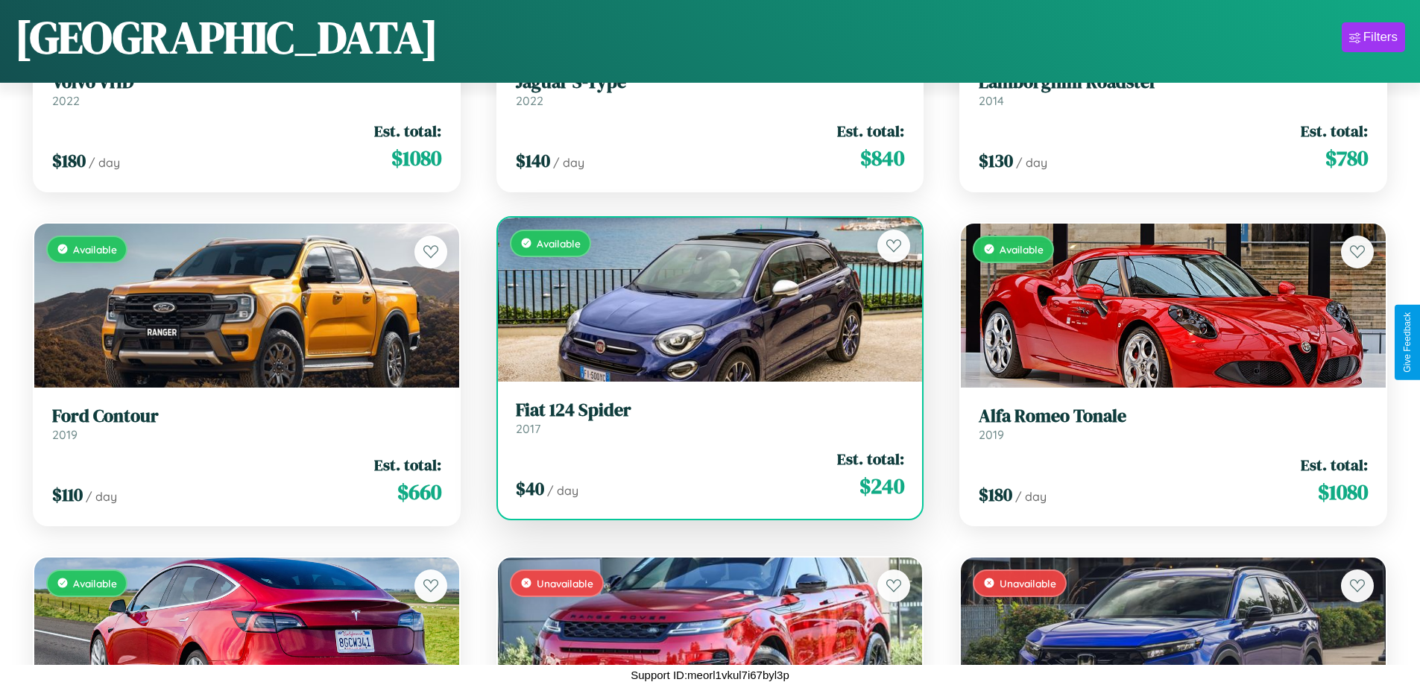
scroll to position [1544, 0]
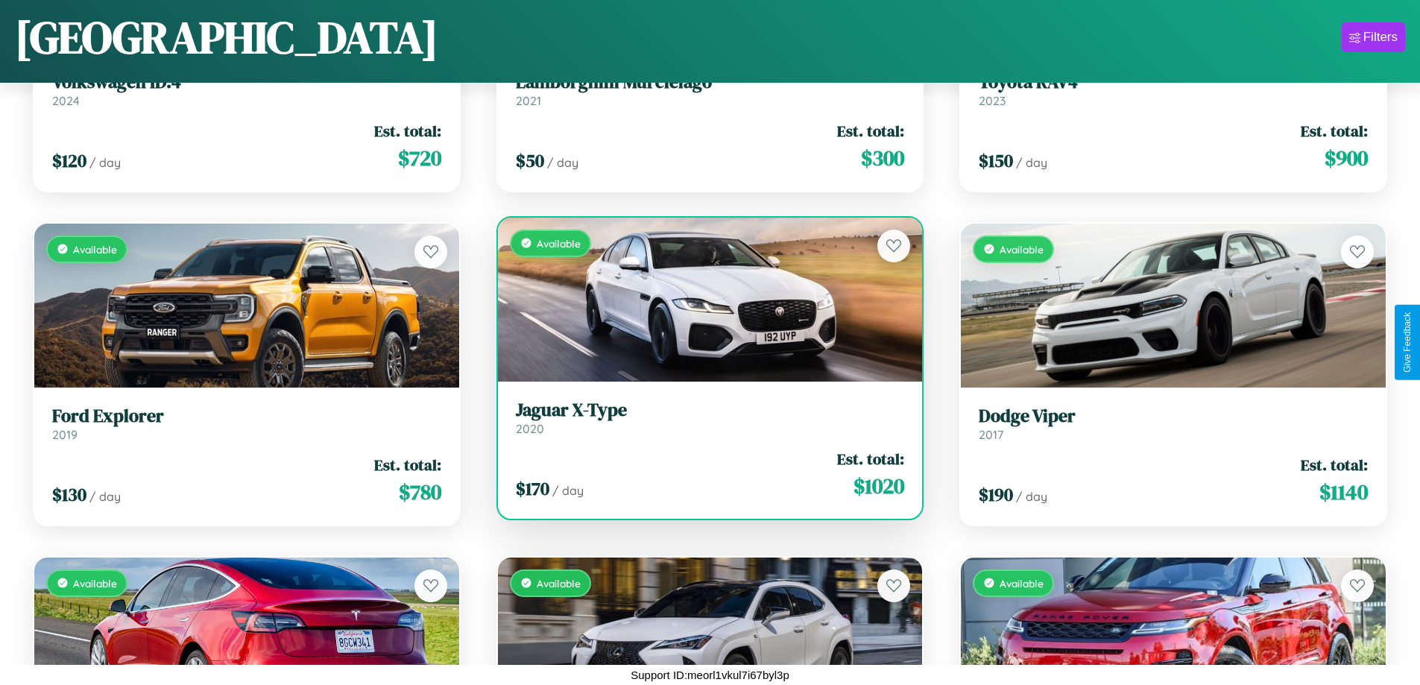
click at [704, 423] on link "Jaguar X-Type 2020" at bounding box center [710, 418] width 389 height 37
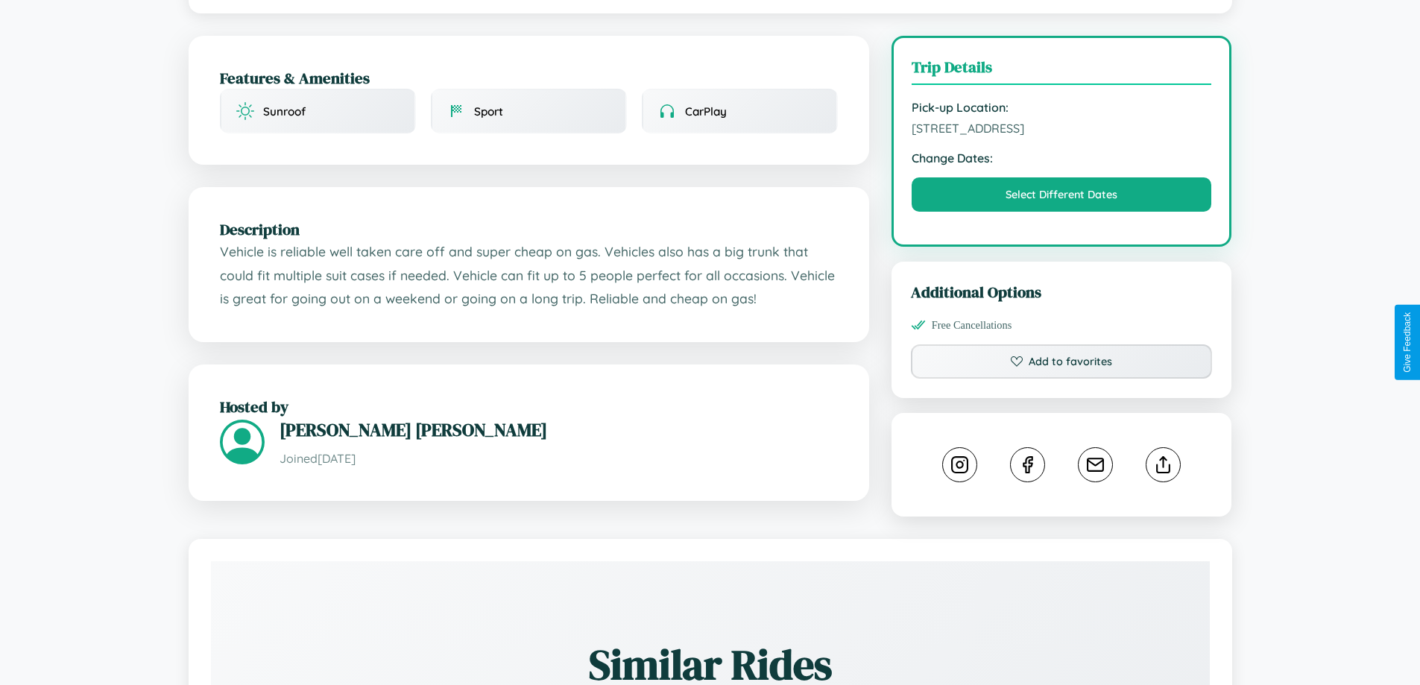
scroll to position [387, 0]
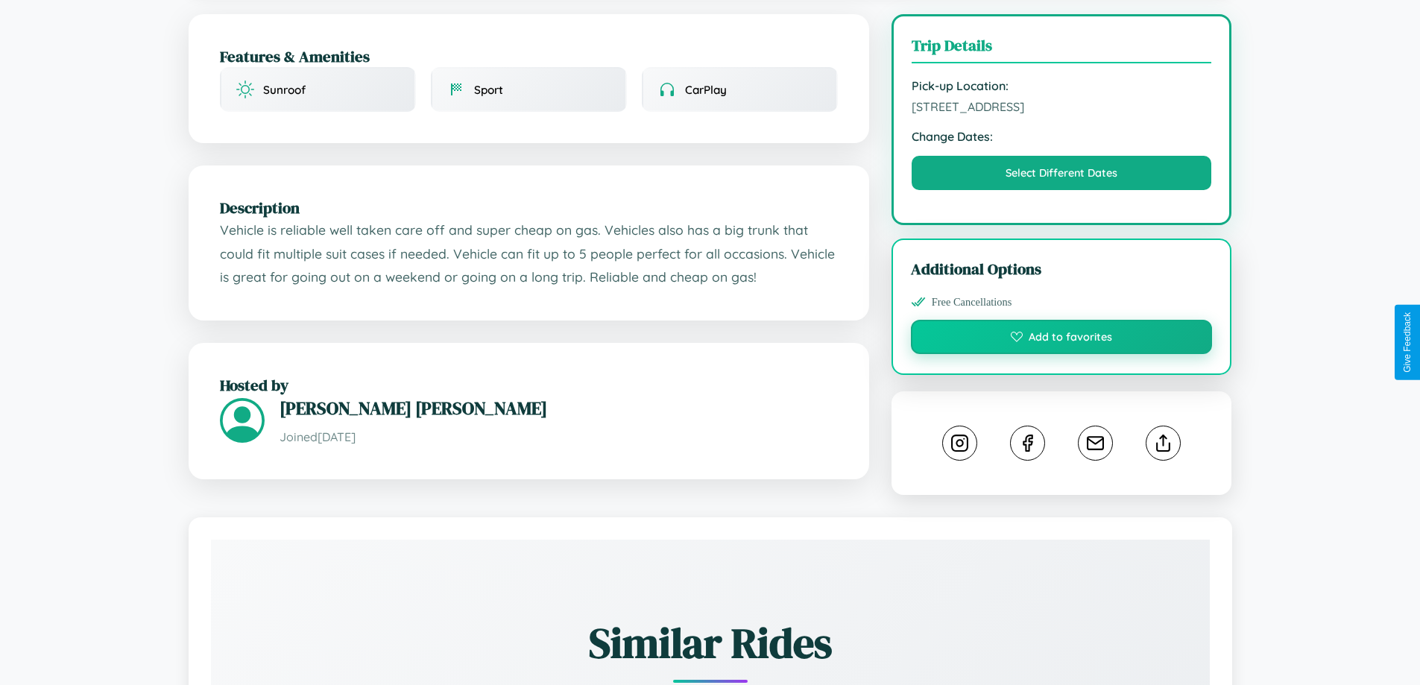
click at [1061, 340] on button "Add to favorites" at bounding box center [1062, 337] width 302 height 34
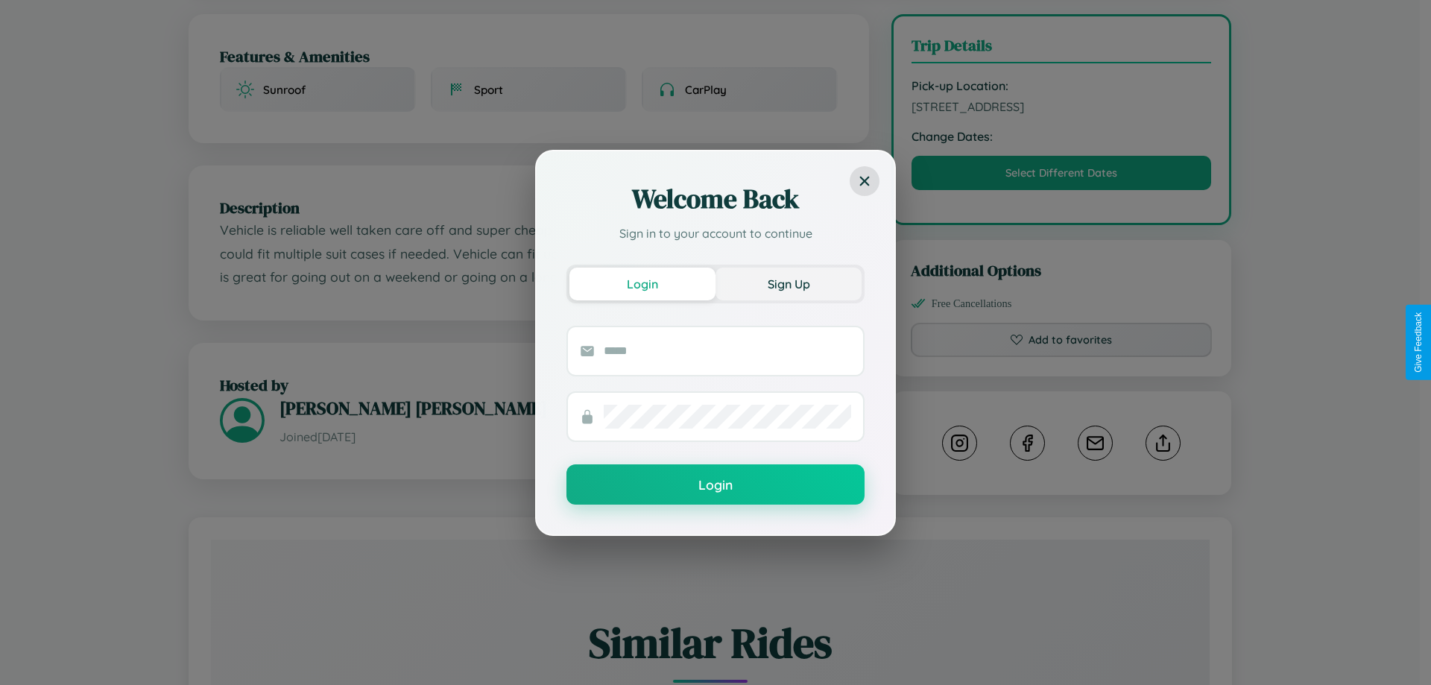
click at [789, 283] on button "Sign Up" at bounding box center [789, 284] width 146 height 33
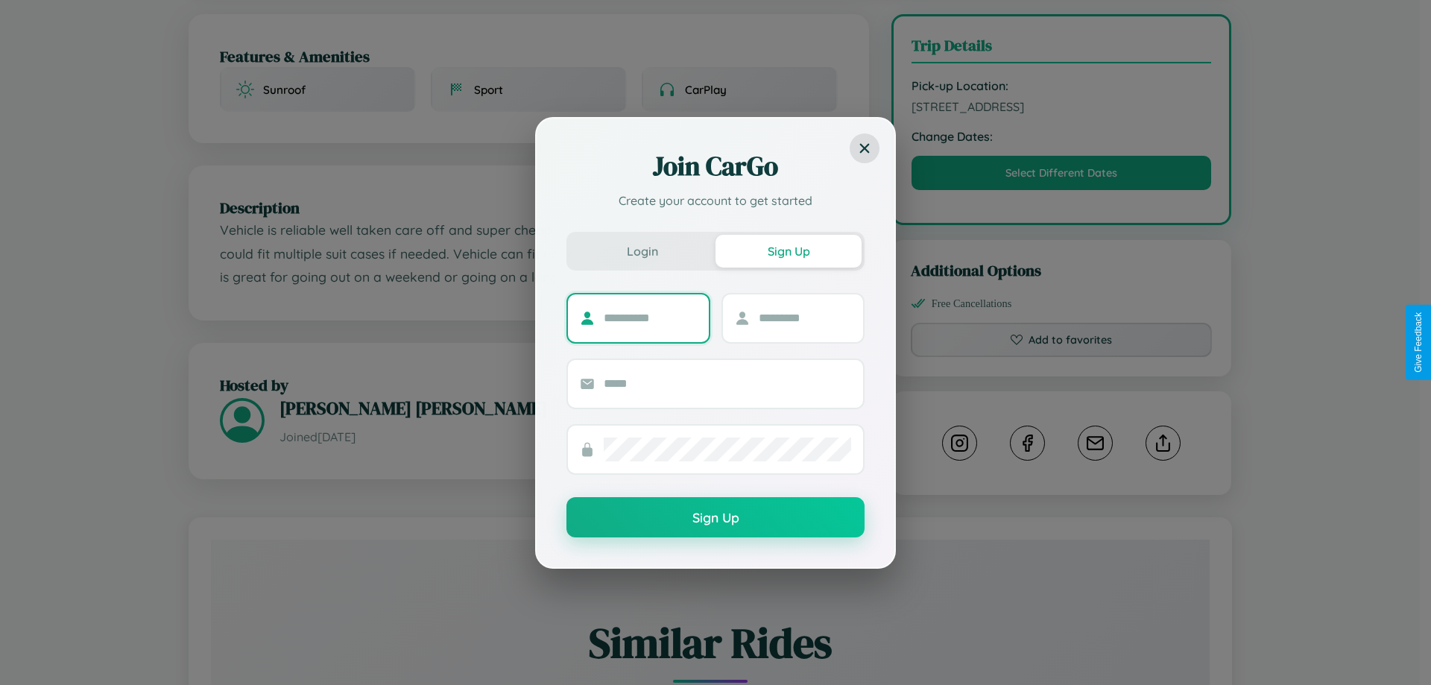
click at [650, 318] on input "text" at bounding box center [650, 318] width 93 height 24
type input "******"
click at [804, 318] on input "text" at bounding box center [805, 318] width 93 height 24
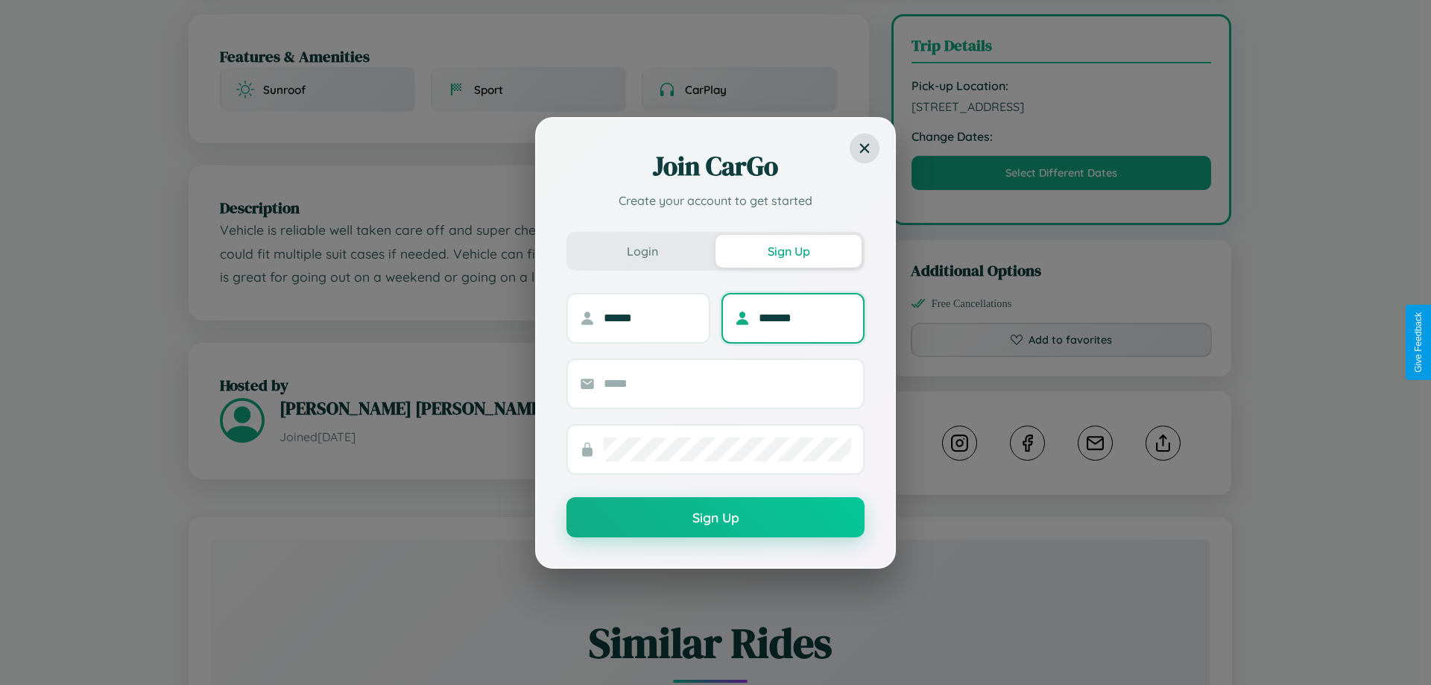
type input "*******"
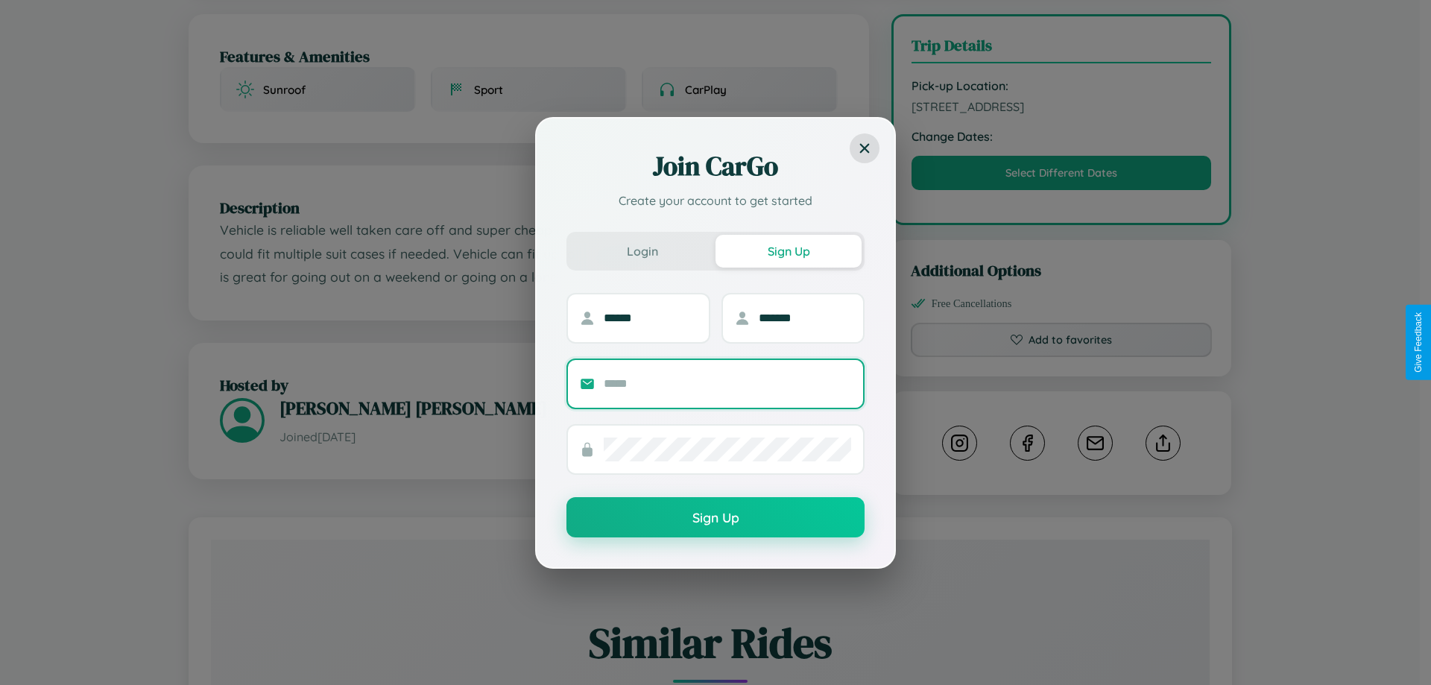
click at [727, 383] on input "text" at bounding box center [727, 384] width 247 height 24
type input "**********"
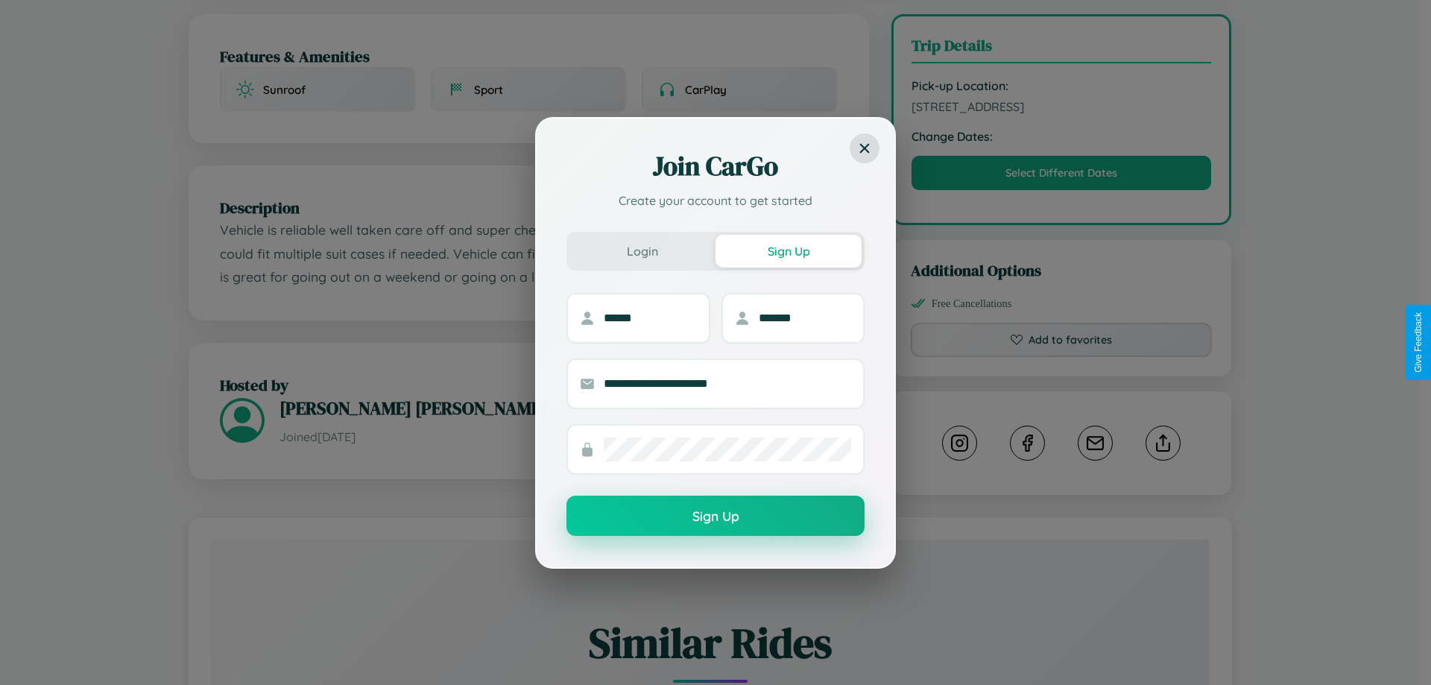
click at [716, 517] on button "Sign Up" at bounding box center [715, 516] width 298 height 40
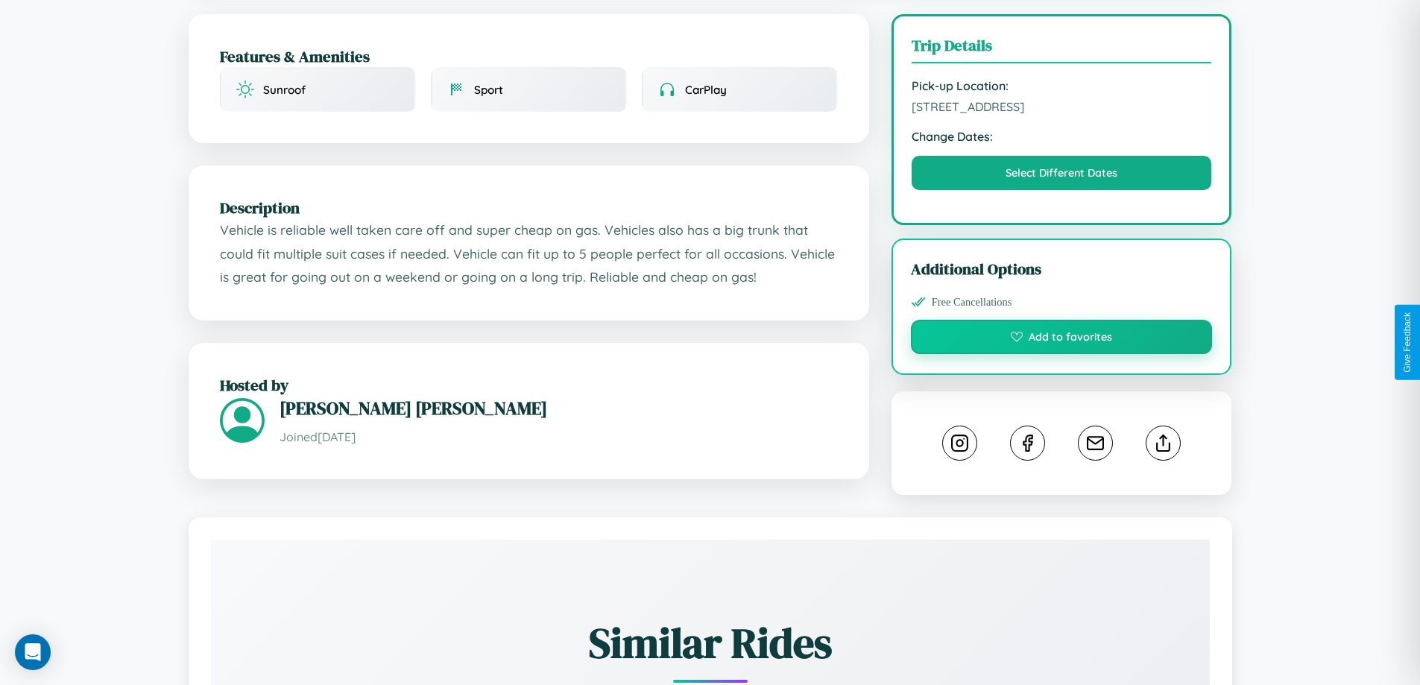
click at [1061, 340] on button "Add to favorites" at bounding box center [1062, 337] width 302 height 34
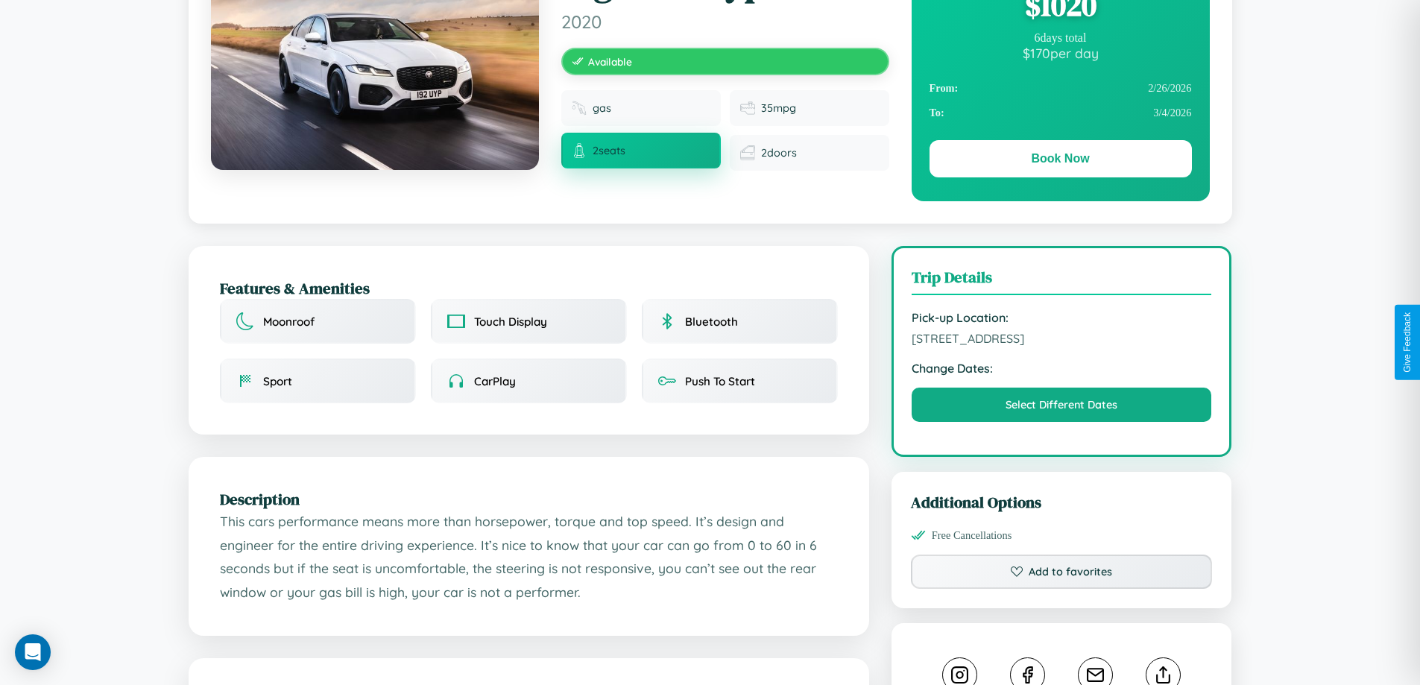
scroll to position [897, 0]
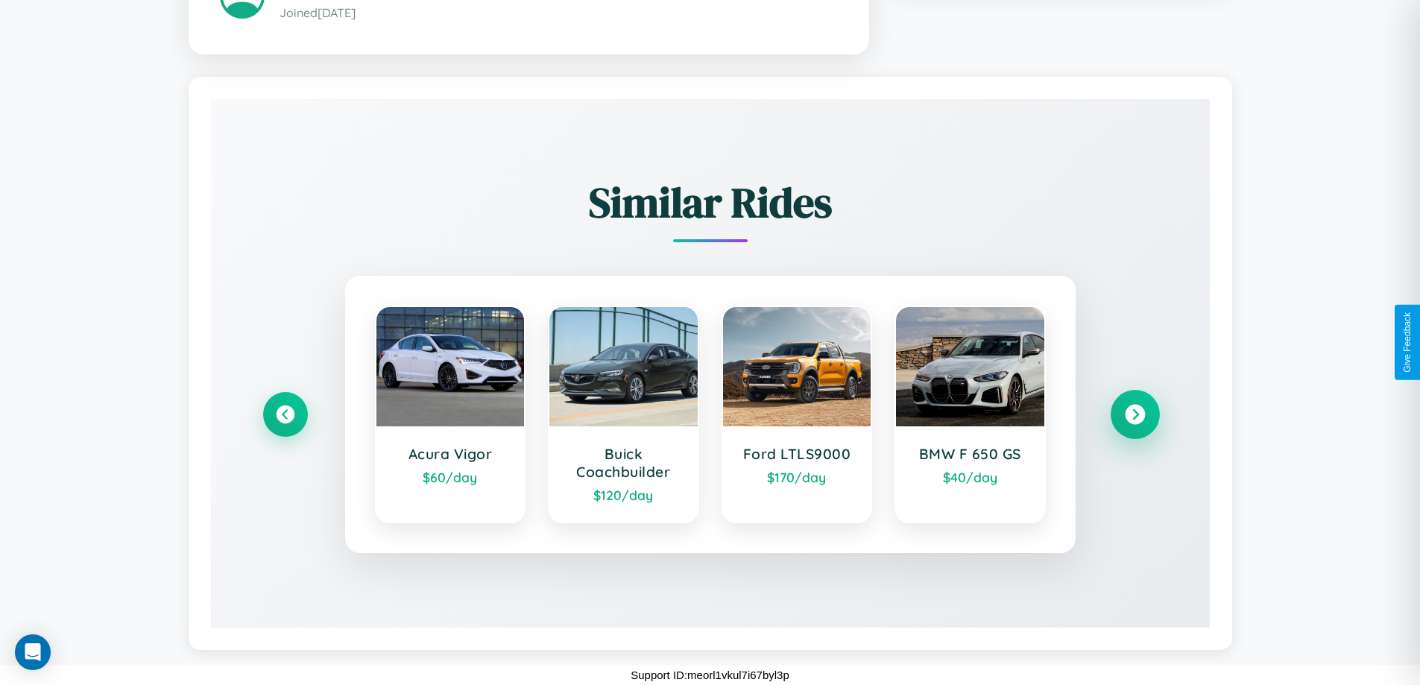
click at [1134, 414] on icon at bounding box center [1135, 415] width 20 height 20
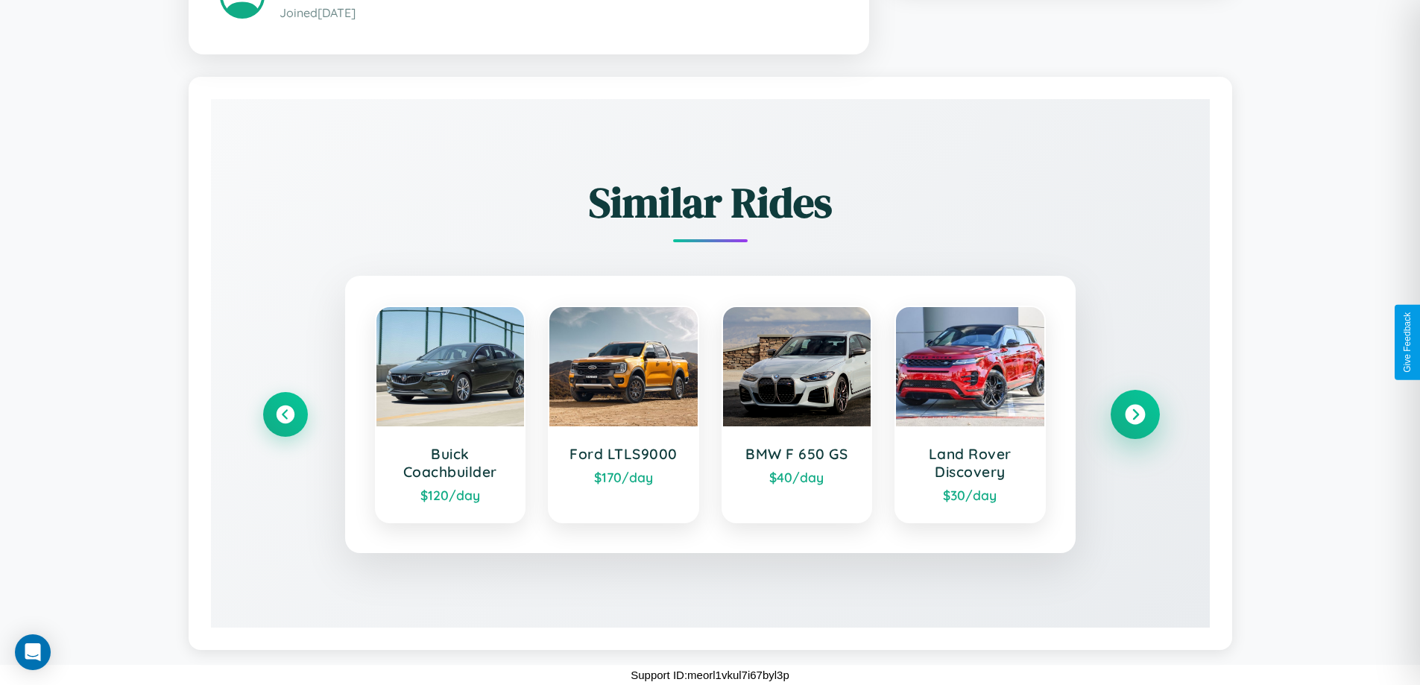
click at [1134, 414] on icon at bounding box center [1135, 415] width 20 height 20
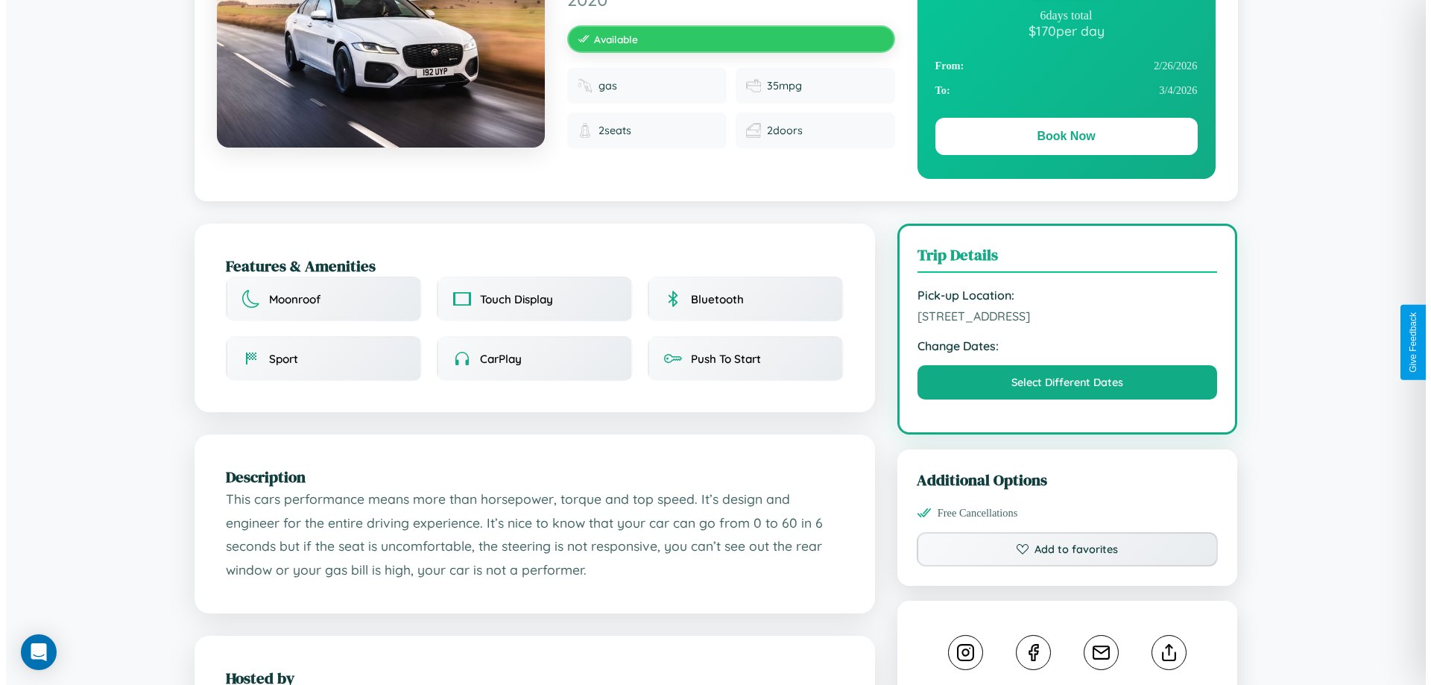
scroll to position [0, 0]
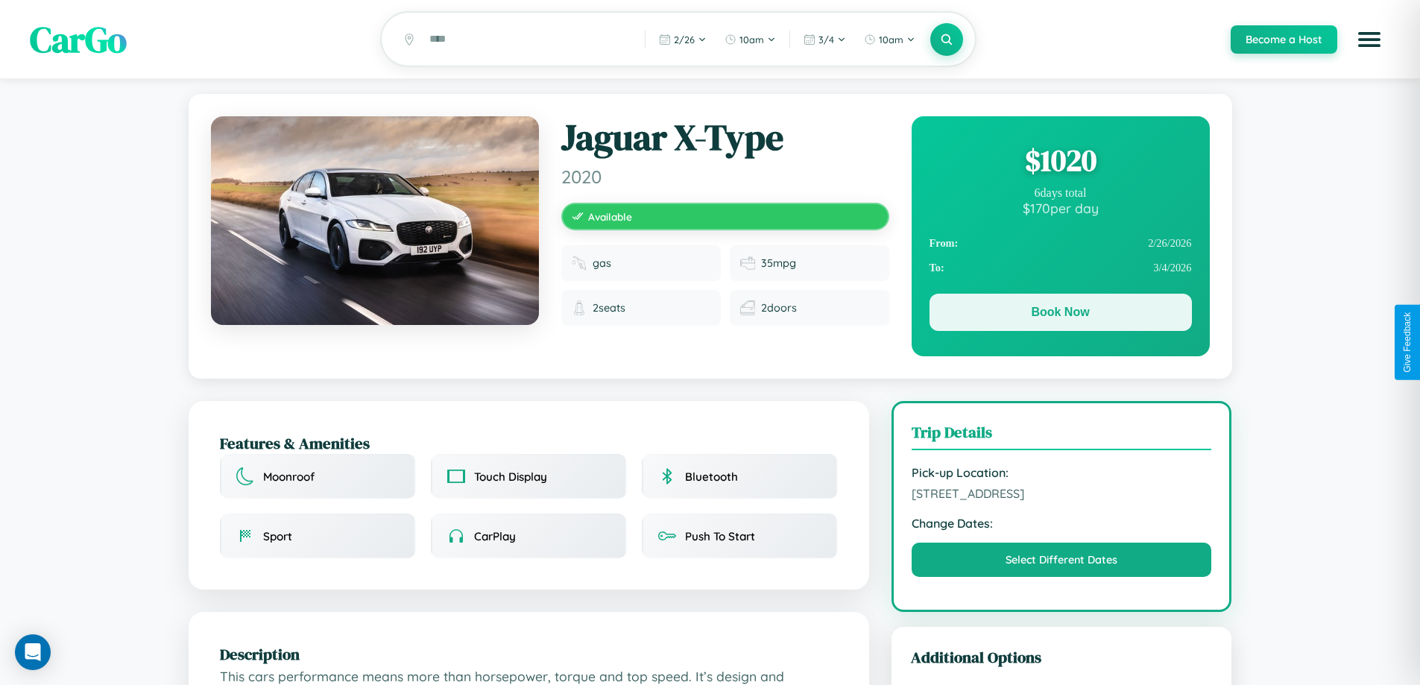
click at [1060, 315] on button "Book Now" at bounding box center [1060, 312] width 262 height 37
